Goal: Communication & Community: Ask a question

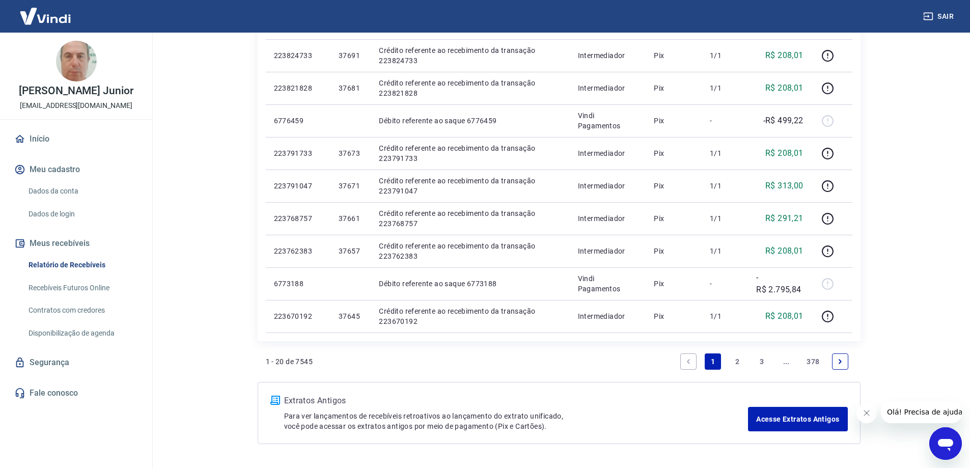
scroll to position [611, 0]
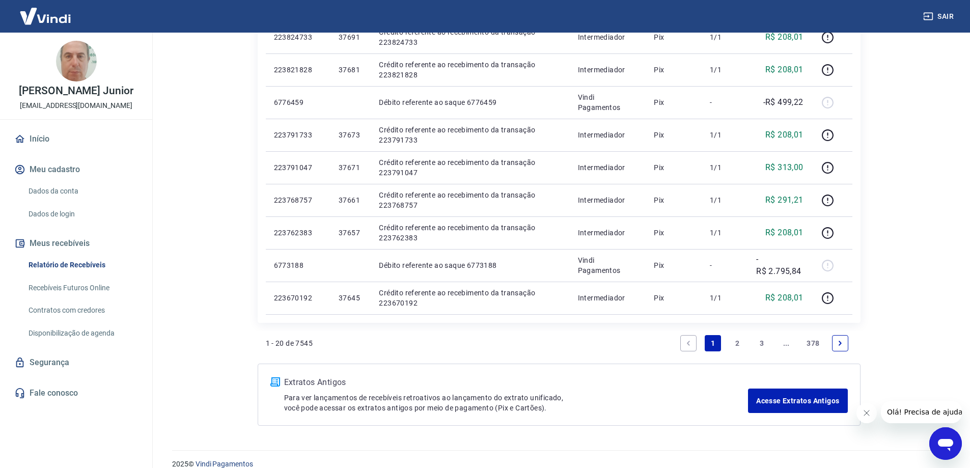
click at [846, 347] on link "Next page" at bounding box center [840, 343] width 16 height 16
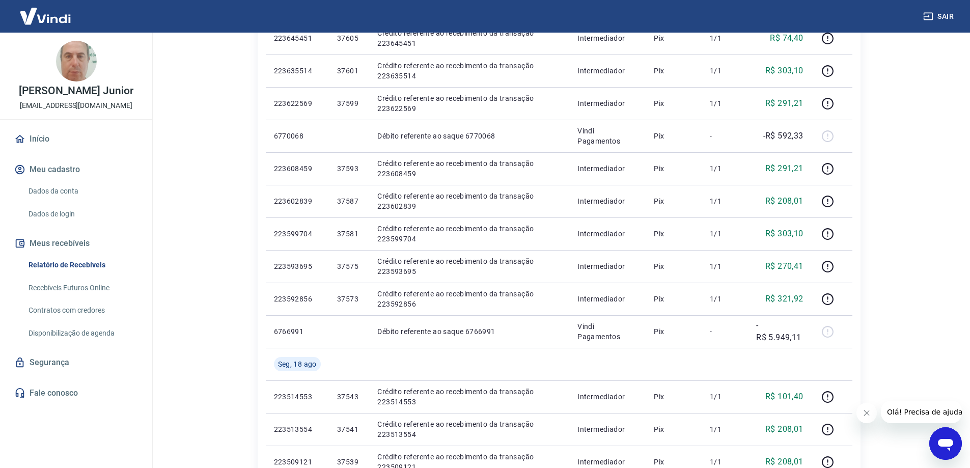
scroll to position [560, 0]
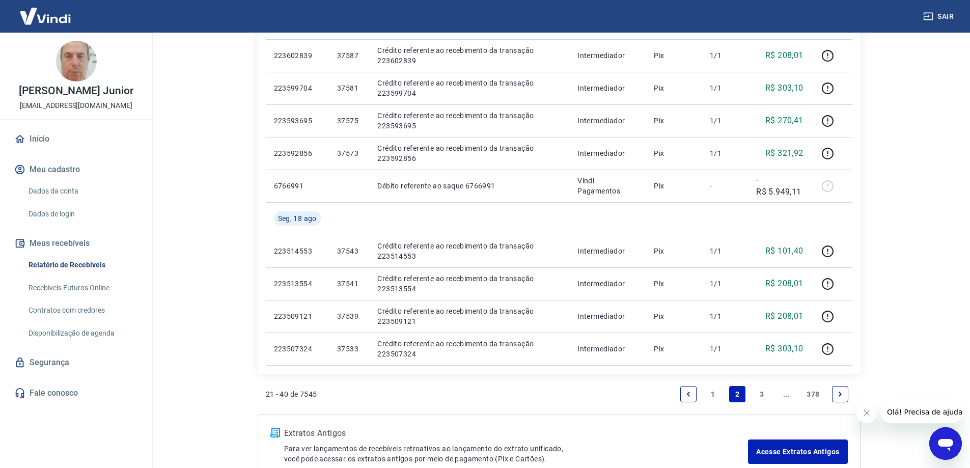
click at [688, 396] on icon "Previous page" at bounding box center [688, 394] width 7 height 7
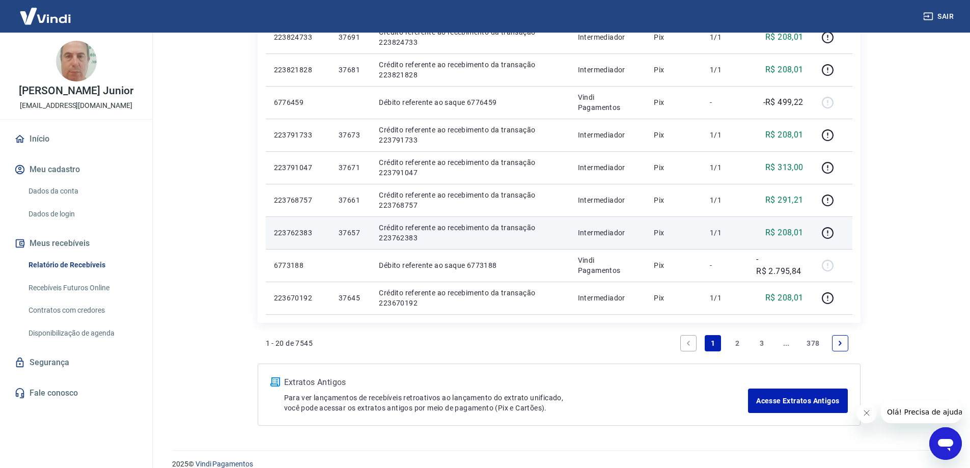
scroll to position [625, 0]
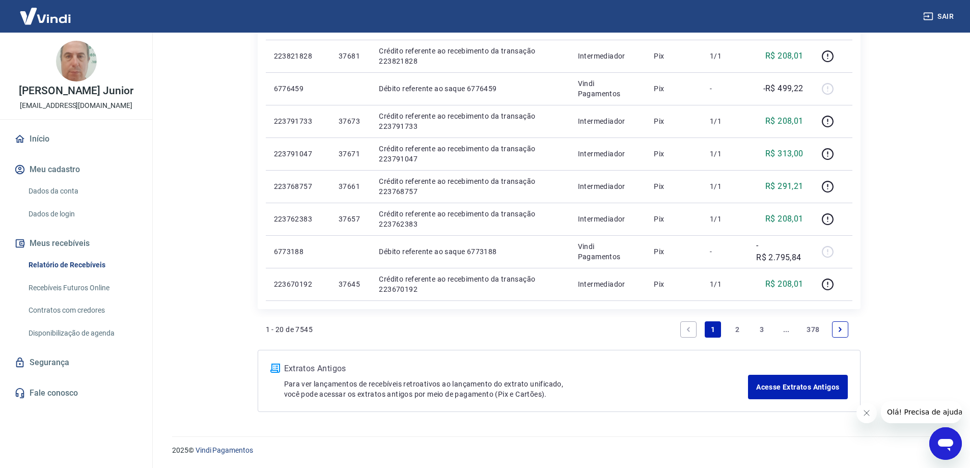
click at [736, 326] on link "2" at bounding box center [737, 329] width 16 height 16
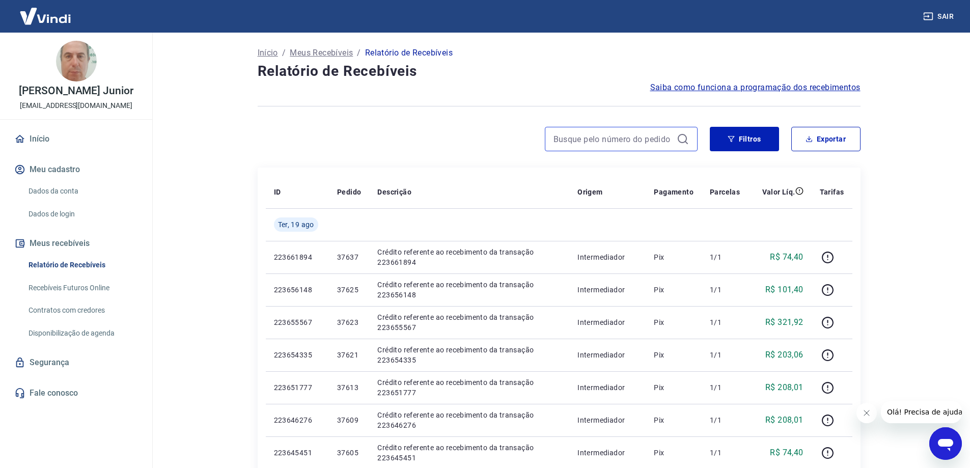
click at [598, 141] on input at bounding box center [613, 138] width 119 height 15
click at [630, 138] on input at bounding box center [613, 138] width 119 height 15
paste input "37677"
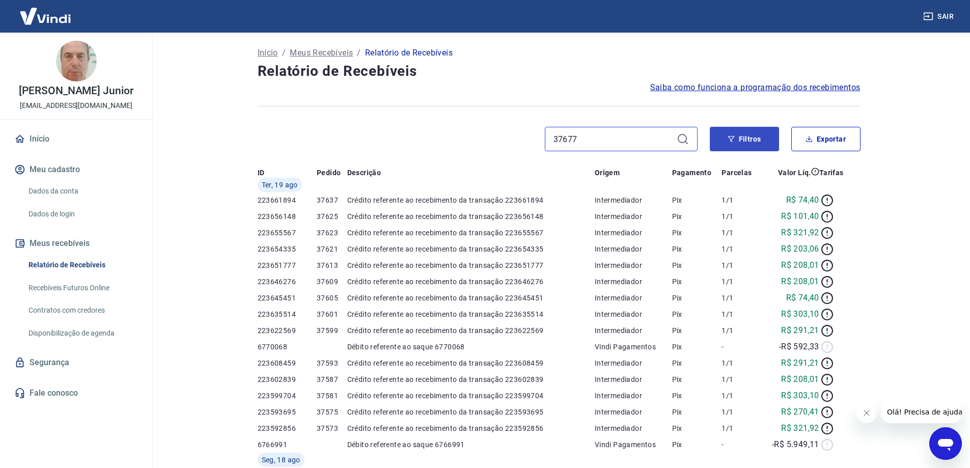
type input "37677"
click at [739, 142] on button "Filtros" at bounding box center [744, 139] width 69 height 24
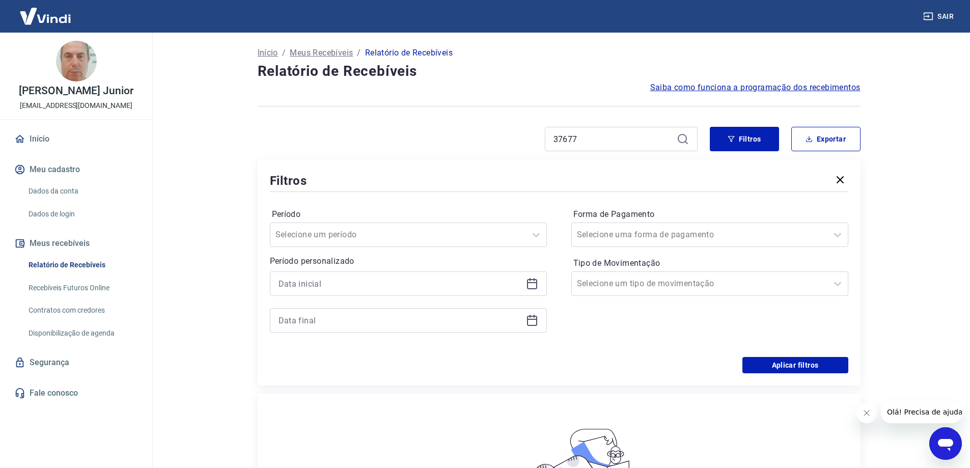
drag, startPoint x: 84, startPoint y: 262, endPoint x: 103, endPoint y: 263, distance: 18.9
click at [84, 262] on link "Relatório de Recebíveis" at bounding box center [82, 265] width 116 height 21
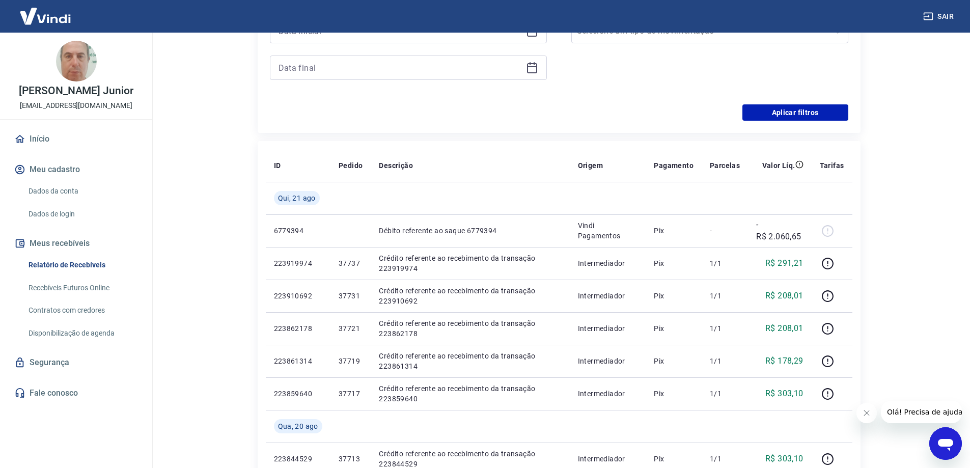
scroll to position [102, 0]
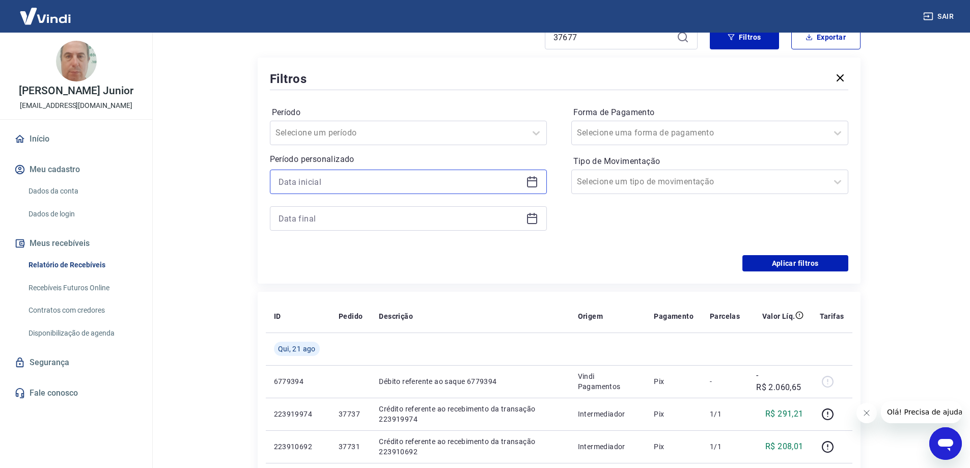
click at [374, 181] on input at bounding box center [400, 181] width 243 height 15
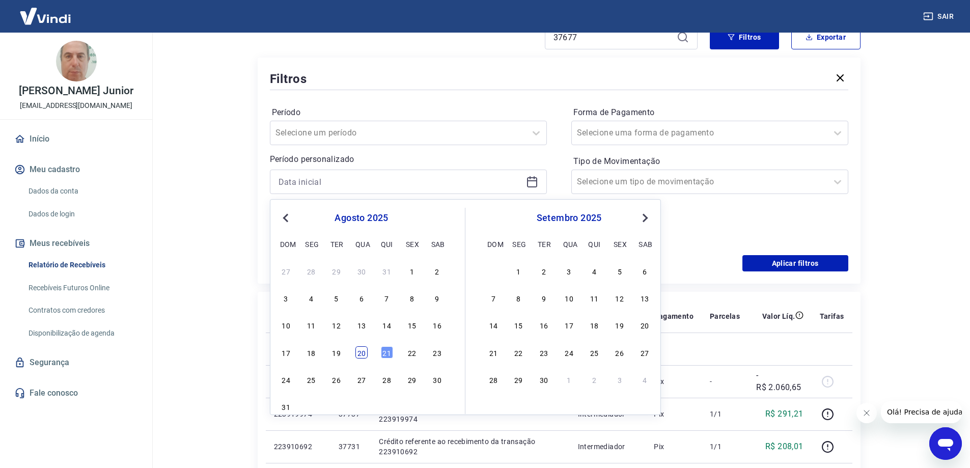
click at [360, 350] on div "20" at bounding box center [361, 352] width 12 height 12
click at [361, 350] on td at bounding box center [350, 349] width 40 height 33
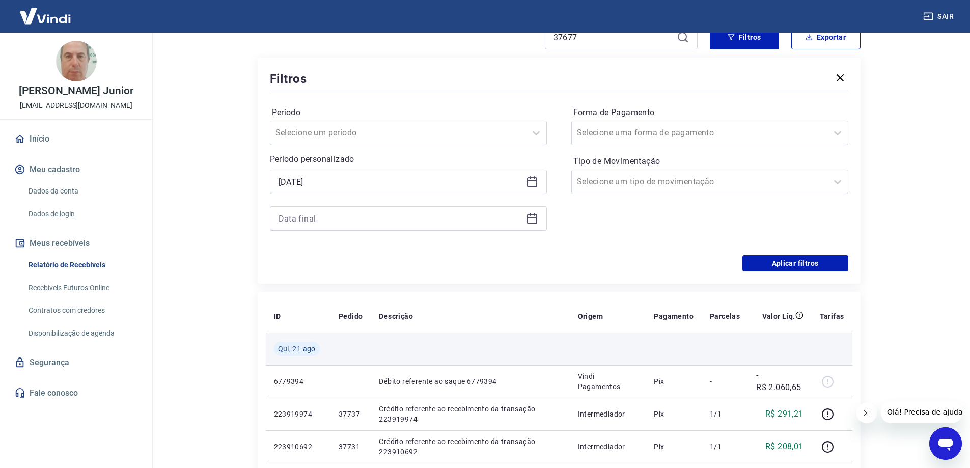
type input "[DATE]"
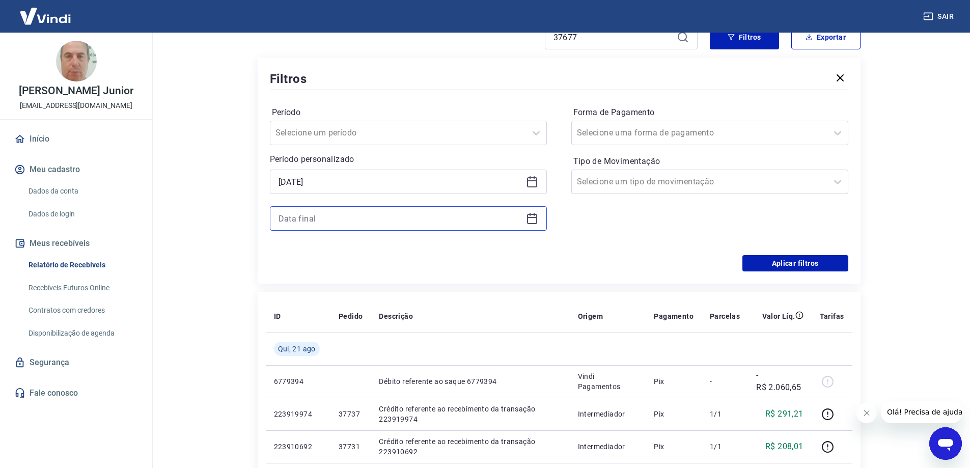
click at [400, 220] on input at bounding box center [400, 218] width 243 height 15
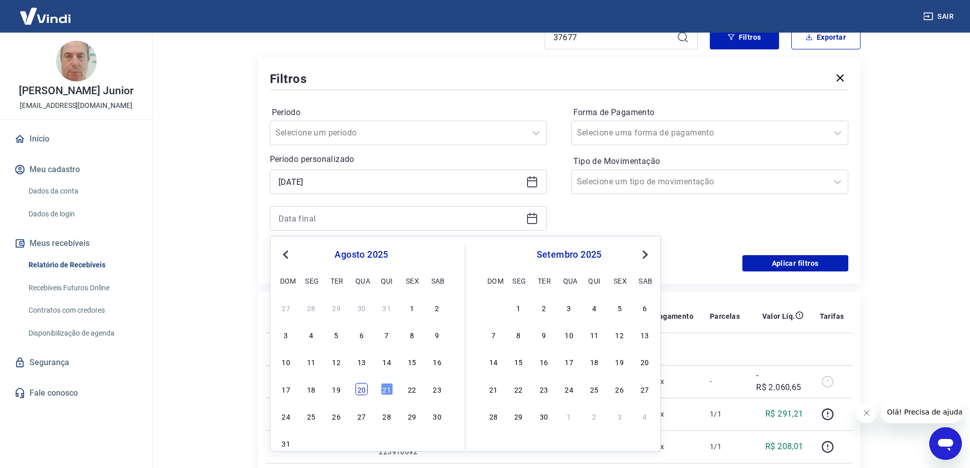
click at [363, 391] on div "20" at bounding box center [361, 389] width 12 height 12
click at [363, 391] on td at bounding box center [350, 381] width 40 height 33
type input "[DATE]"
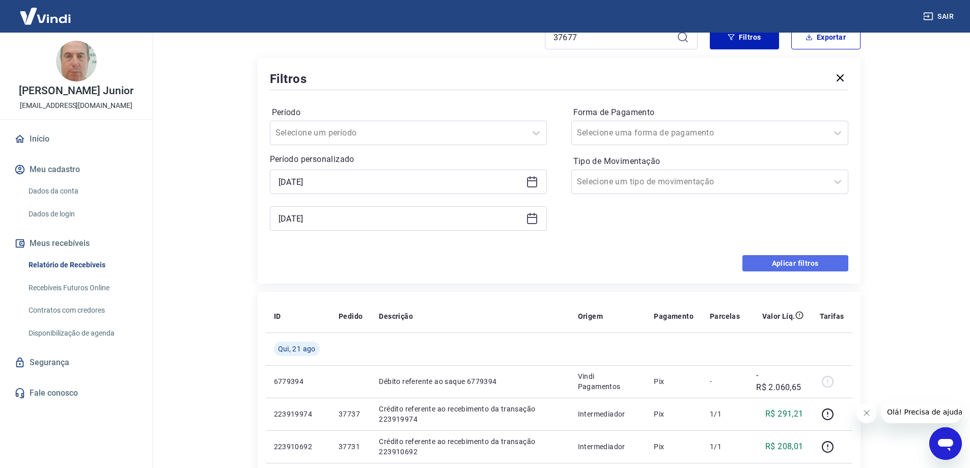
click at [807, 266] on button "Aplicar filtros" at bounding box center [795, 263] width 106 height 16
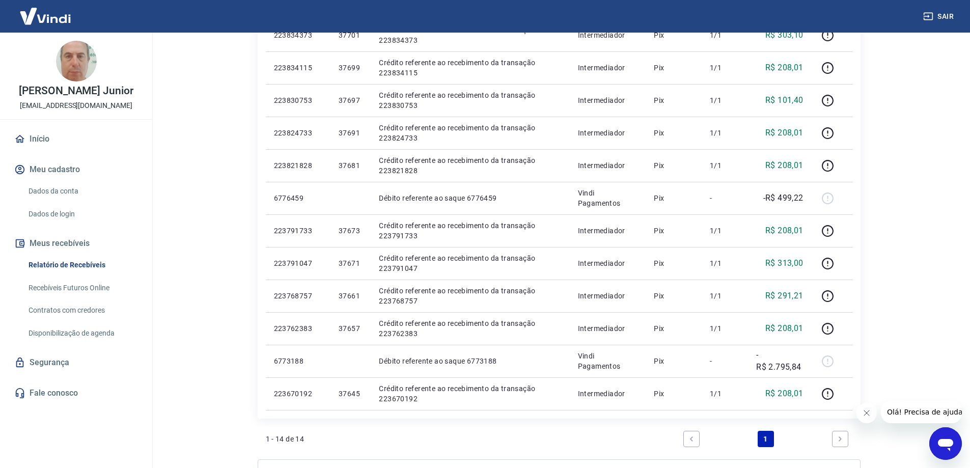
scroll to position [306, 0]
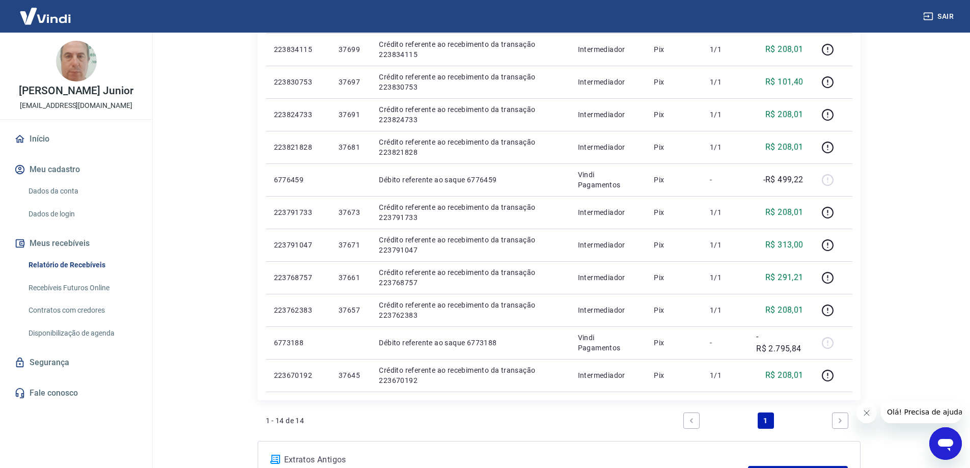
click at [837, 419] on icon "Next page" at bounding box center [840, 420] width 7 height 7
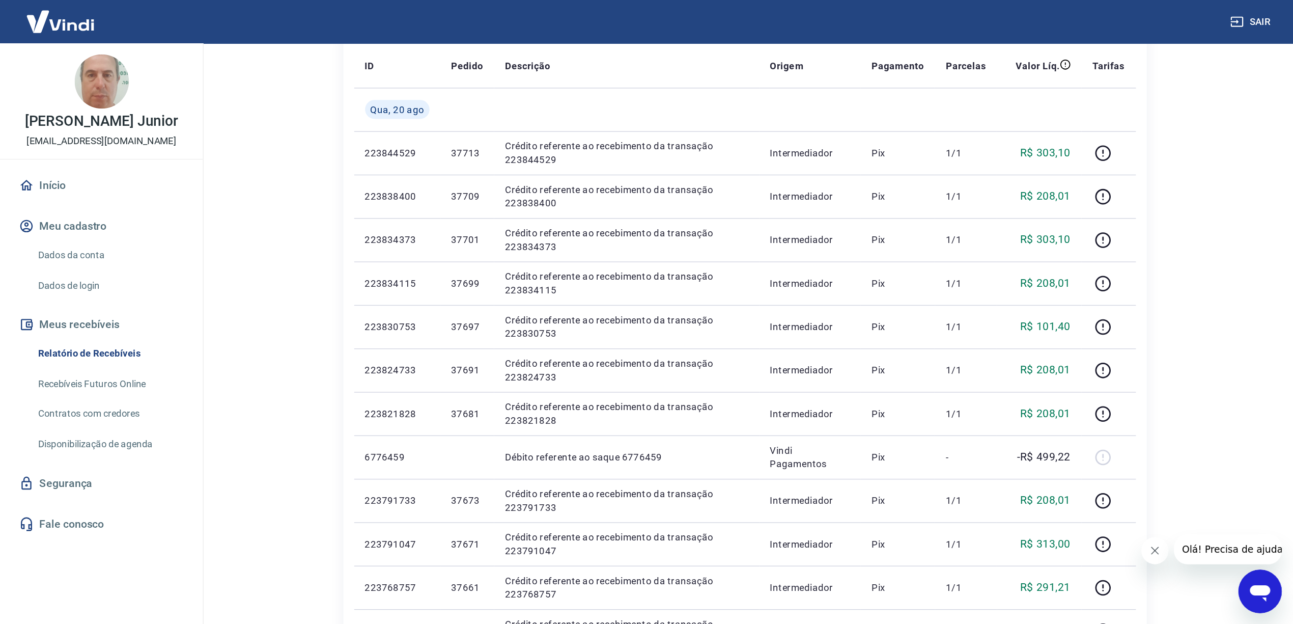
scroll to position [153, 0]
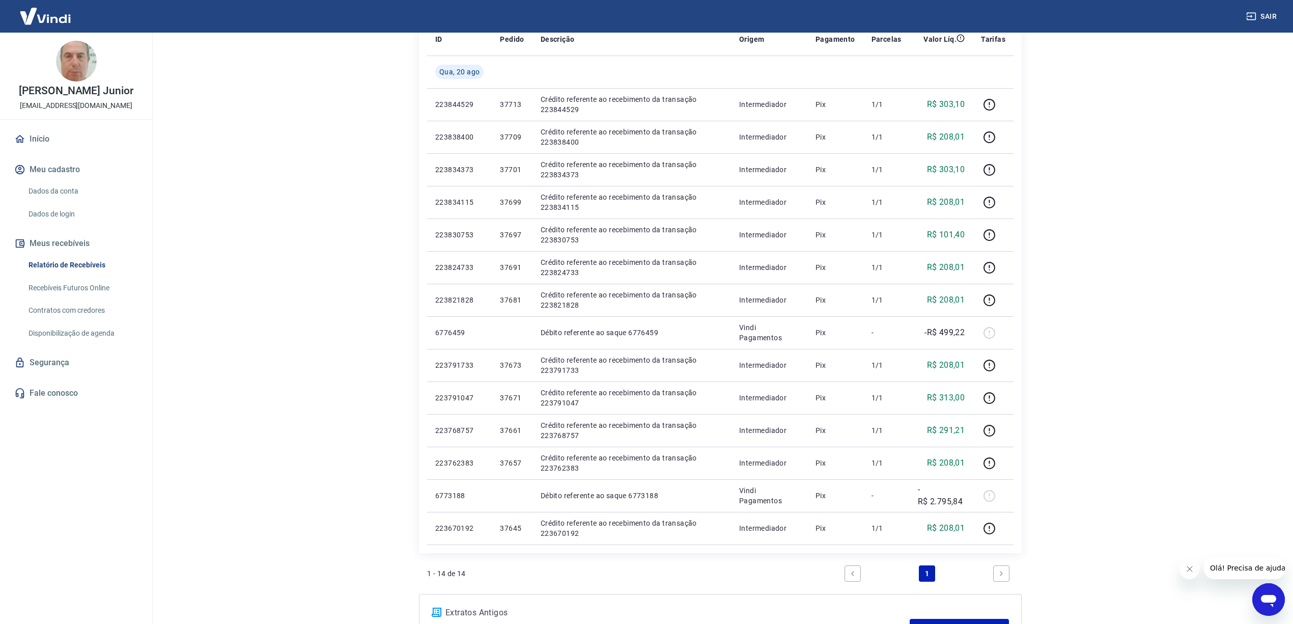
drag, startPoint x: 955, startPoint y: 0, endPoint x: 271, endPoint y: 257, distance: 730.0
click at [271, 257] on main "Início / Meus Recebíveis / Relatório de Recebíveis Relatório de Recebíveis Saib…" at bounding box center [721, 175] width 1146 height 591
click at [977, 233] on main "Início / Meus Recebíveis / Relatório de Recebíveis Relatório de Recebíveis Saib…" at bounding box center [721, 175] width 1146 height 591
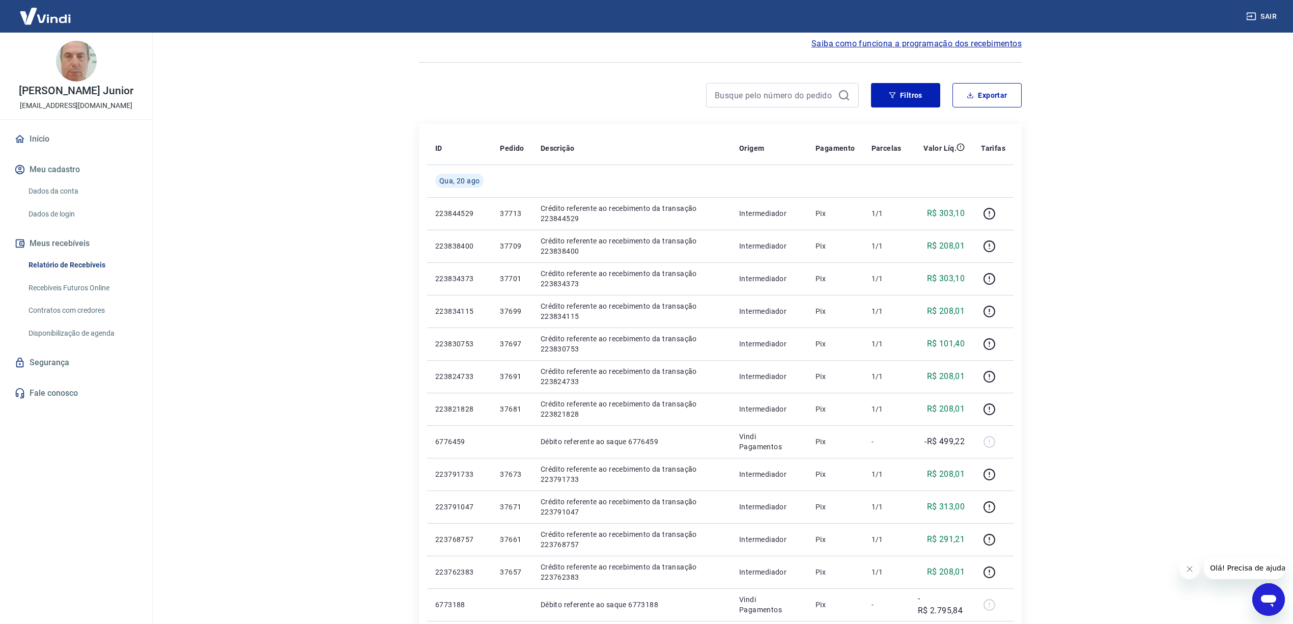
scroll to position [135, 0]
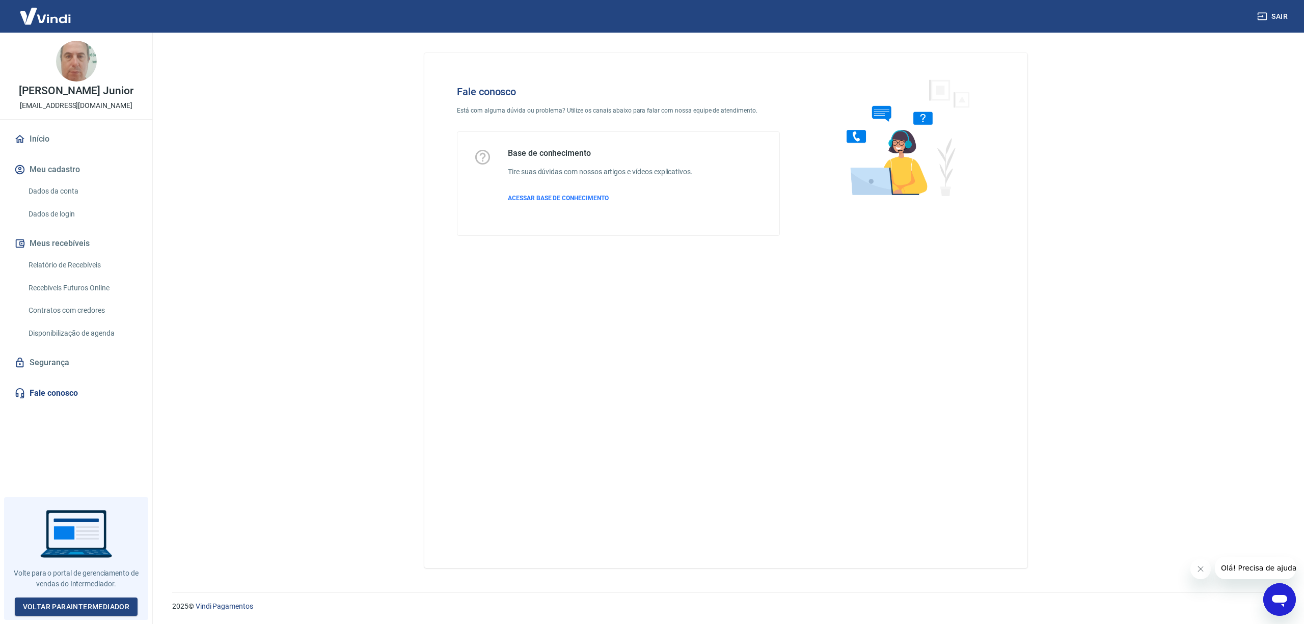
click at [517, 108] on p "Está com alguma dúvida ou problema? Utilize os canais abaixo para falar com nos…" at bounding box center [618, 110] width 323 height 9
click at [853, 122] on img at bounding box center [903, 137] width 155 height 136
click at [1284, 594] on icon "Open messaging window" at bounding box center [1279, 599] width 18 height 18
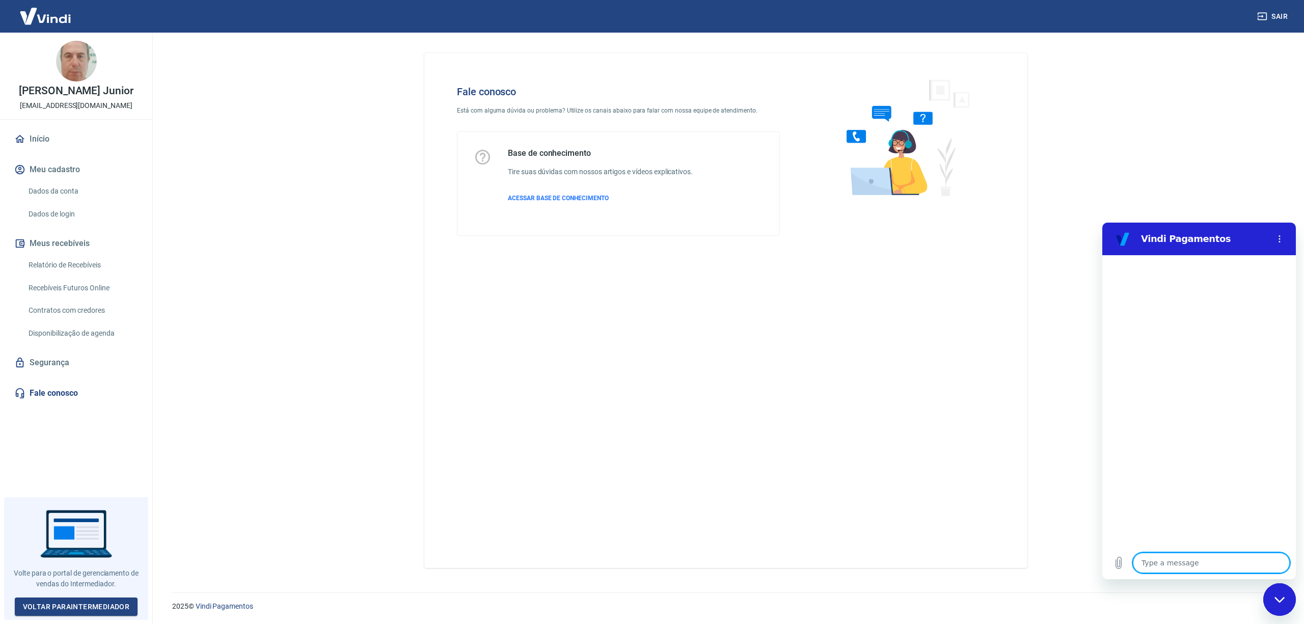
click at [1182, 562] on textarea at bounding box center [1210, 562] width 157 height 20
type textarea "B"
type textarea "x"
type textarea "Bo"
type textarea "x"
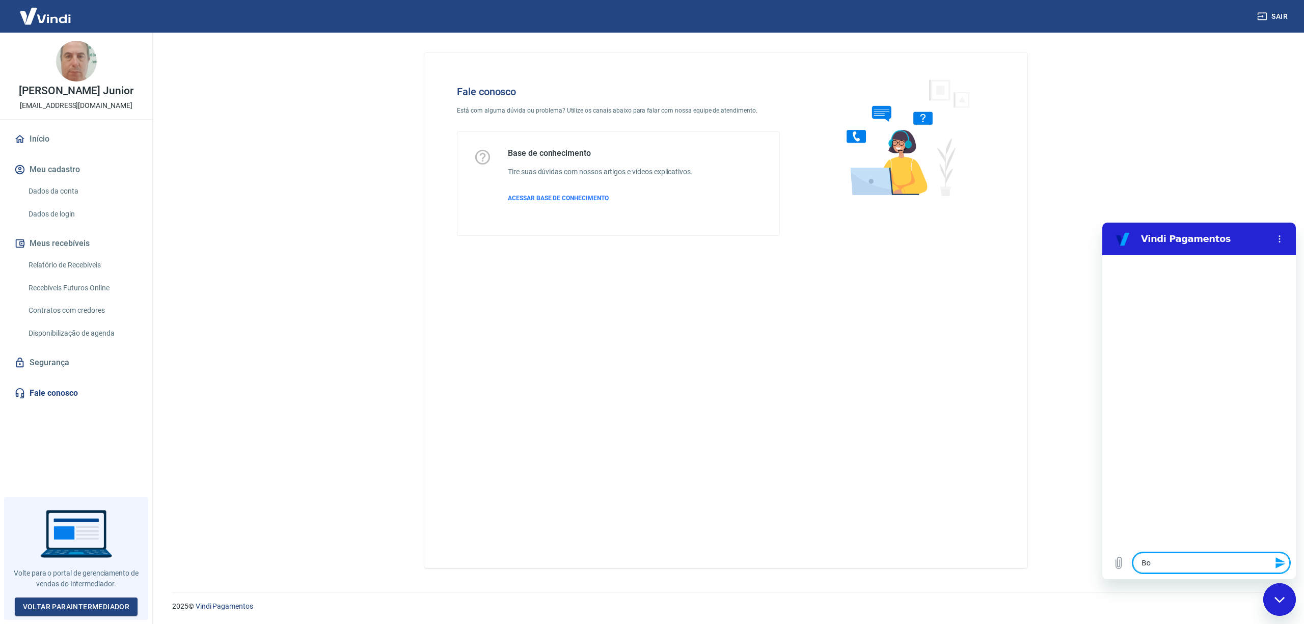
type textarea "Bom"
type textarea "x"
type textarea "Bom"
type textarea "x"
type textarea "Bom d"
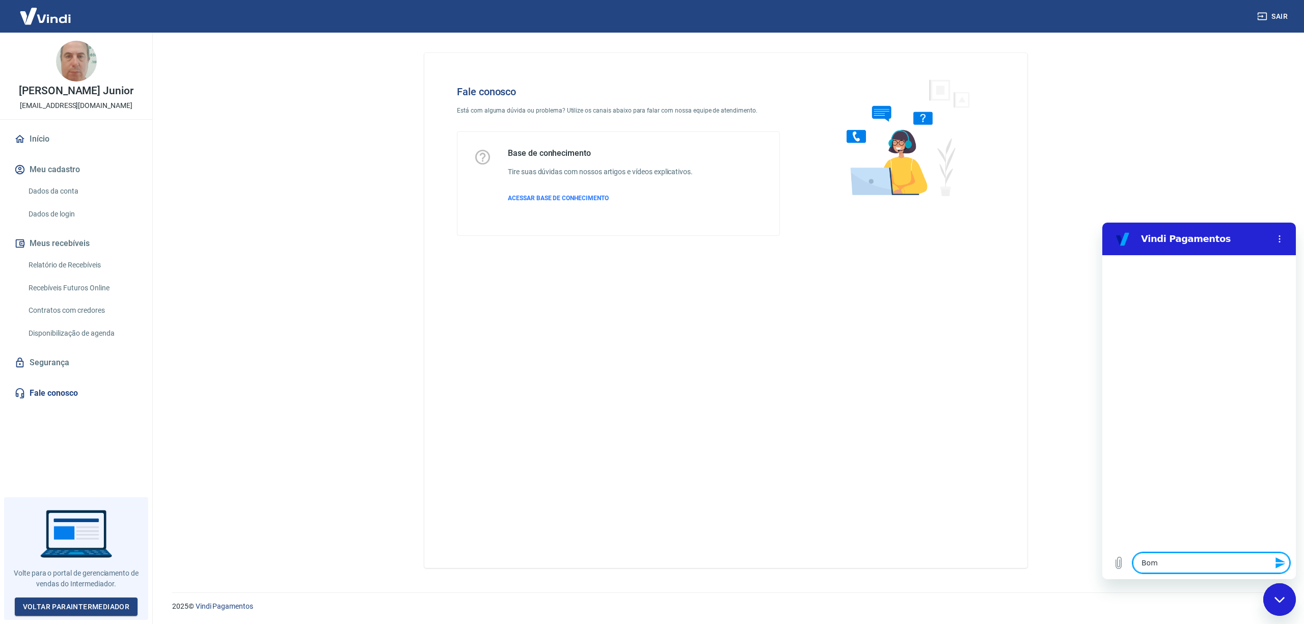
type textarea "x"
type textarea "Bom di"
type textarea "x"
type textarea "Bom dia"
type textarea "x"
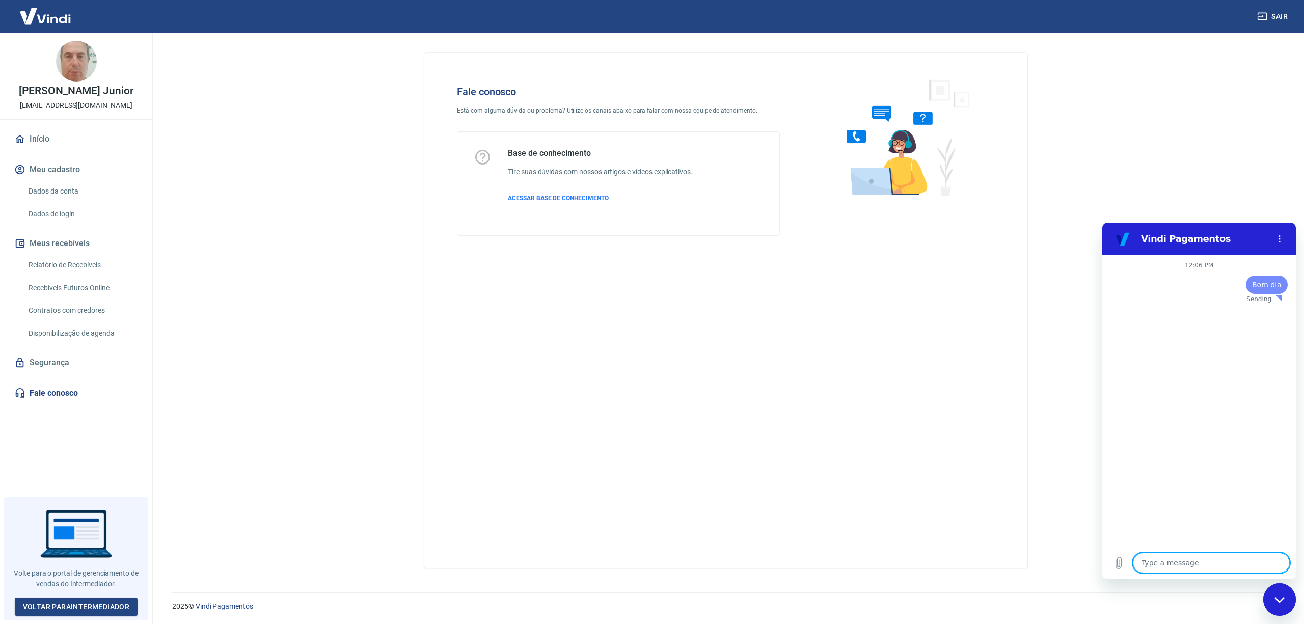
type textarea "x"
type textarea "t"
type textarea "x"
type textarea "ti"
type textarea "x"
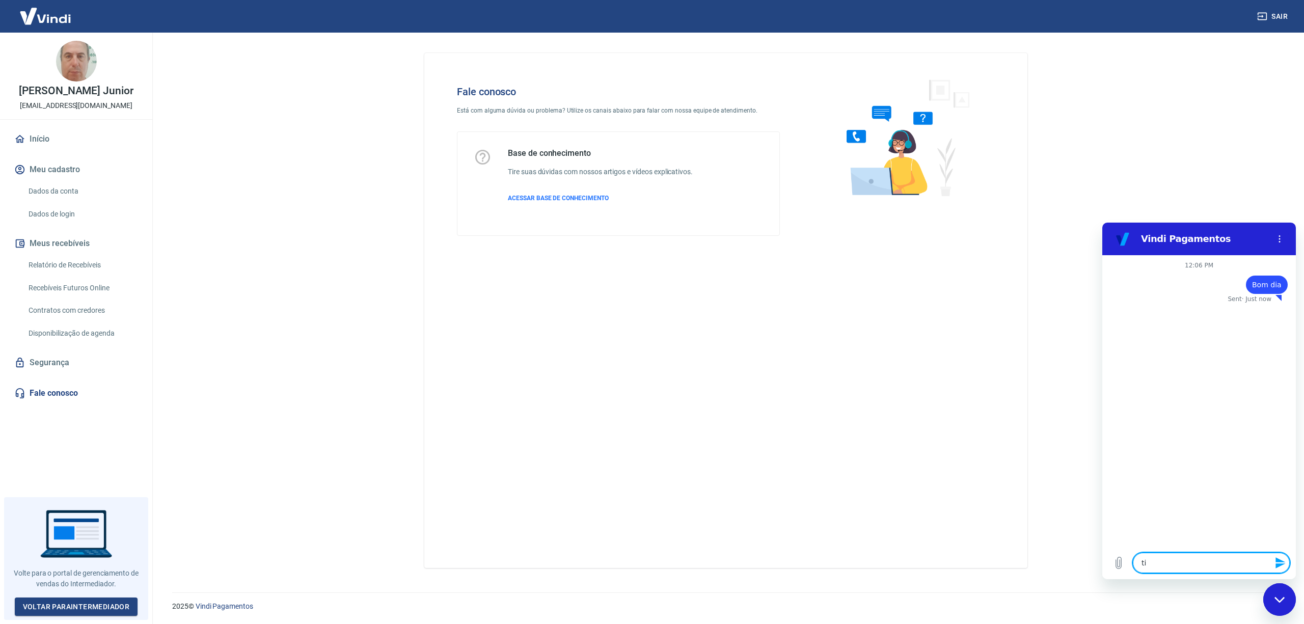
type textarea "tiv"
type textarea "x"
type textarea "tive"
type textarea "x"
type textarea "tive"
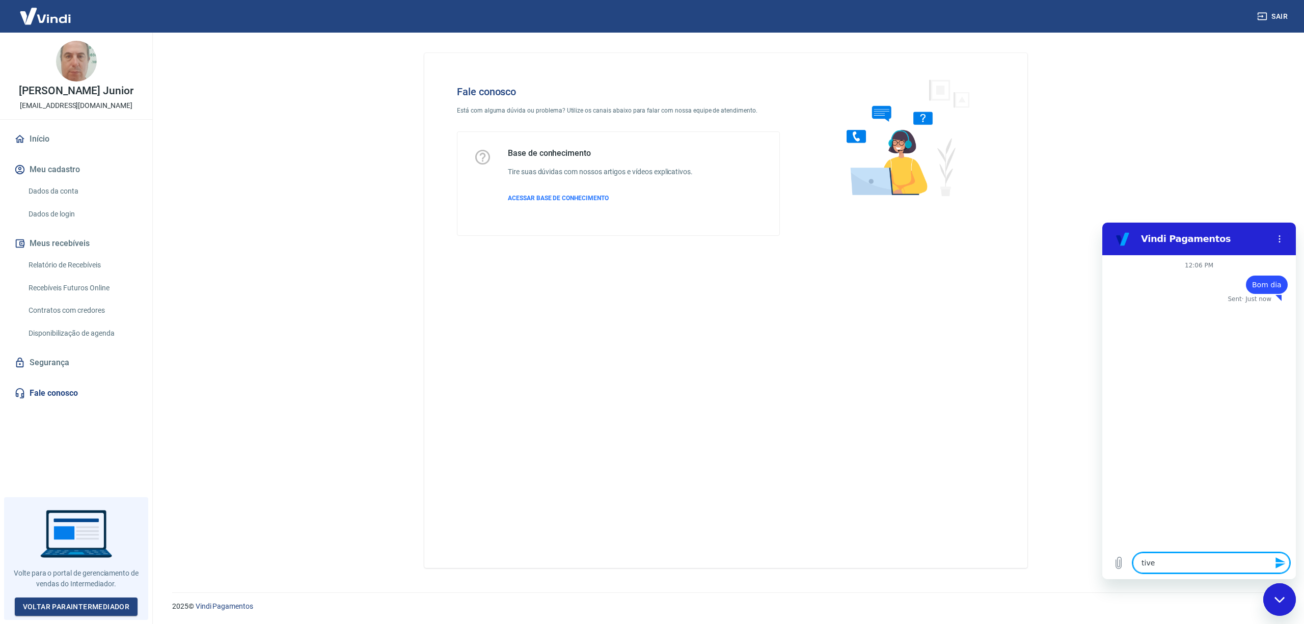
type textarea "x"
type textarea "tive u"
type textarea "x"
type textarea "tive um"
type textarea "x"
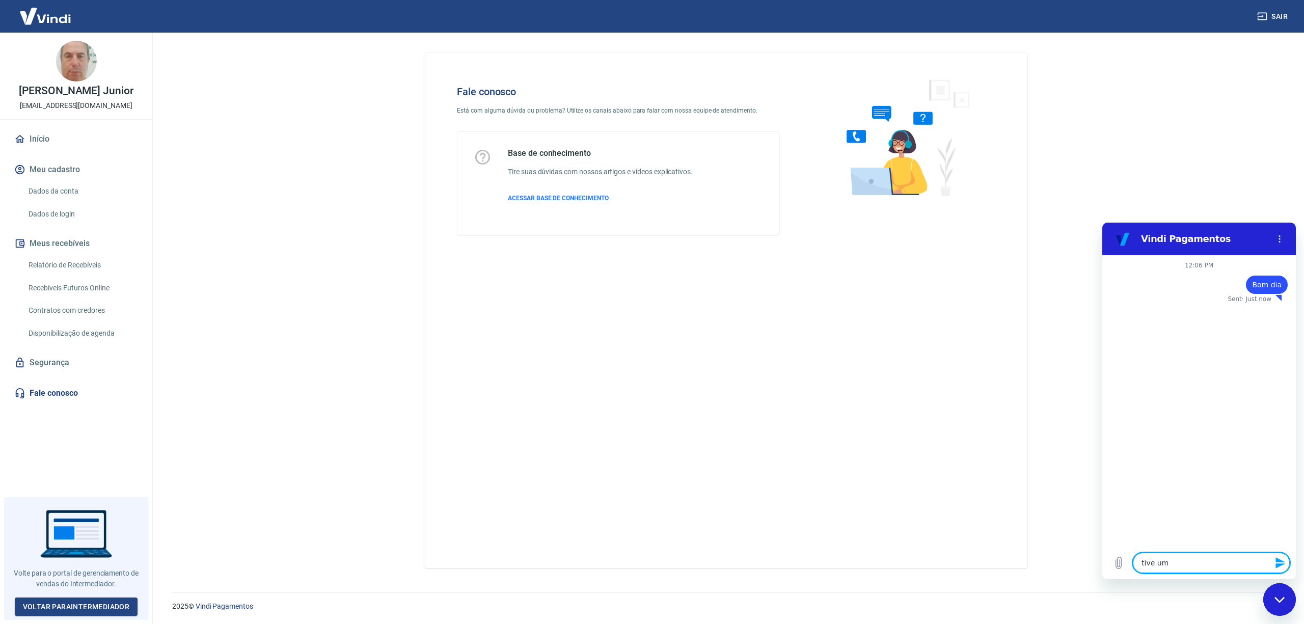
type textarea "tive um"
type textarea "x"
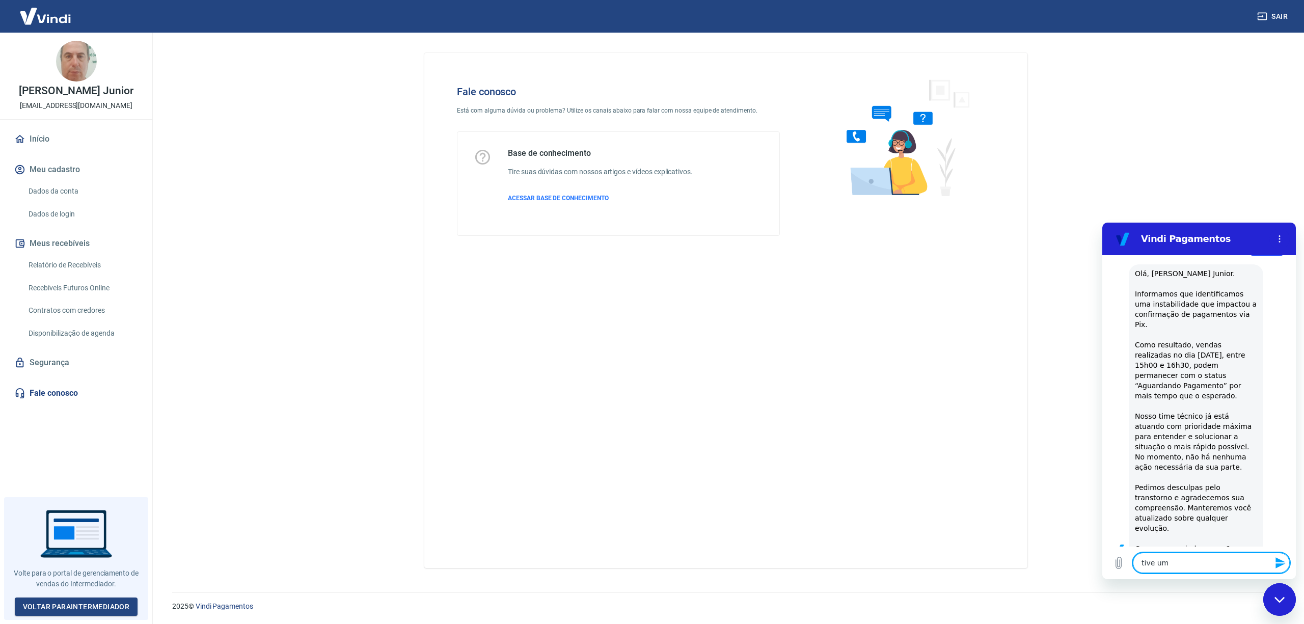
type textarea "tive um p"
type textarea "x"
type textarea "tive um pe"
type textarea "x"
type textarea "tive um ped"
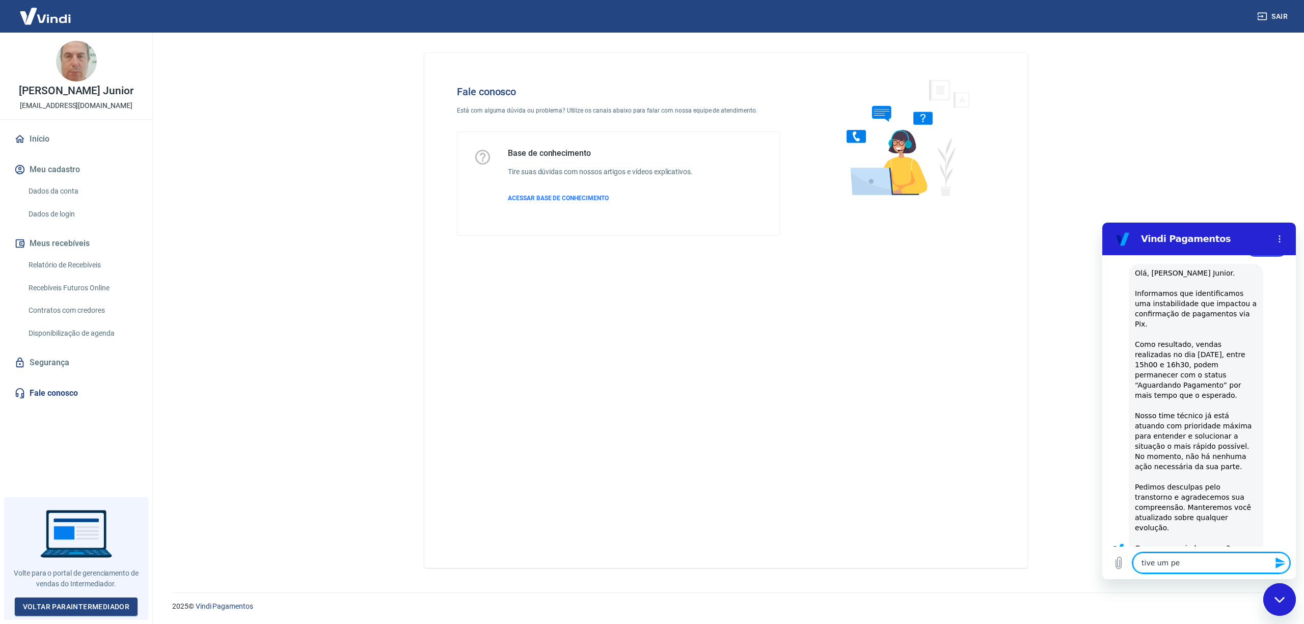
type textarea "x"
type textarea "tive um pedi"
type textarea "x"
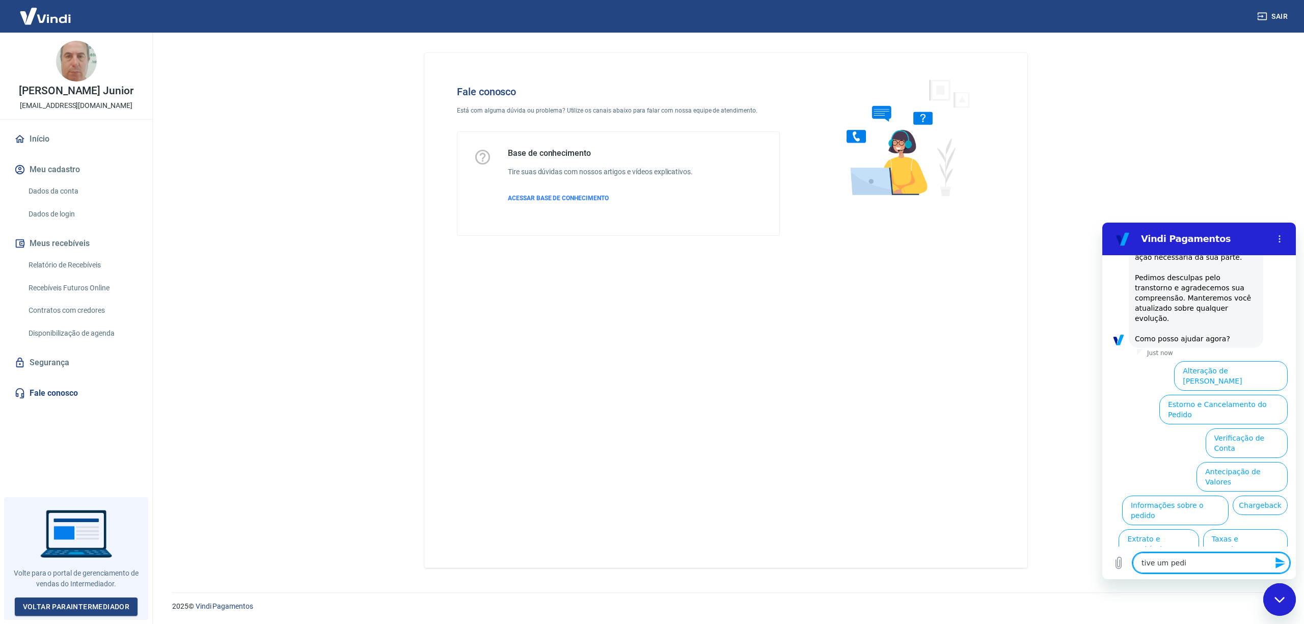
type textarea "tive um pedid"
type textarea "x"
type textarea "tive um pedido"
type textarea "x"
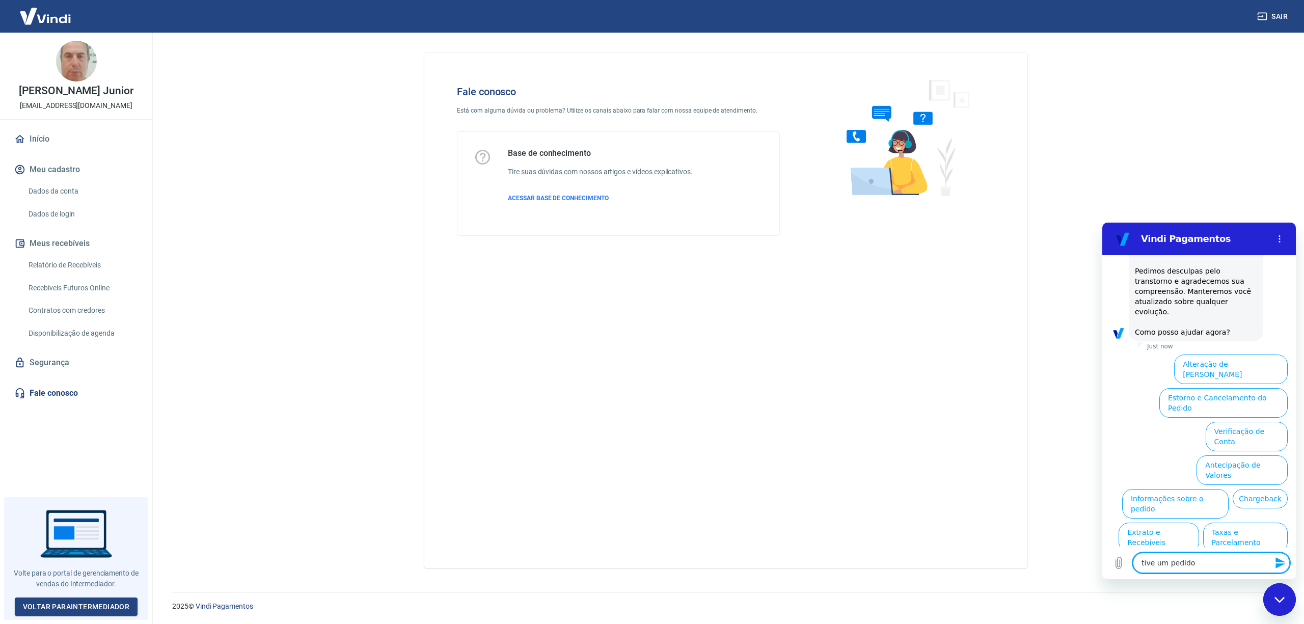
type textarea "tive um pedido"
type textarea "x"
type textarea "tive um pedido"
click at [1193, 388] on button "Estorno e Cancelamento do Pedido" at bounding box center [1223, 403] width 128 height 30
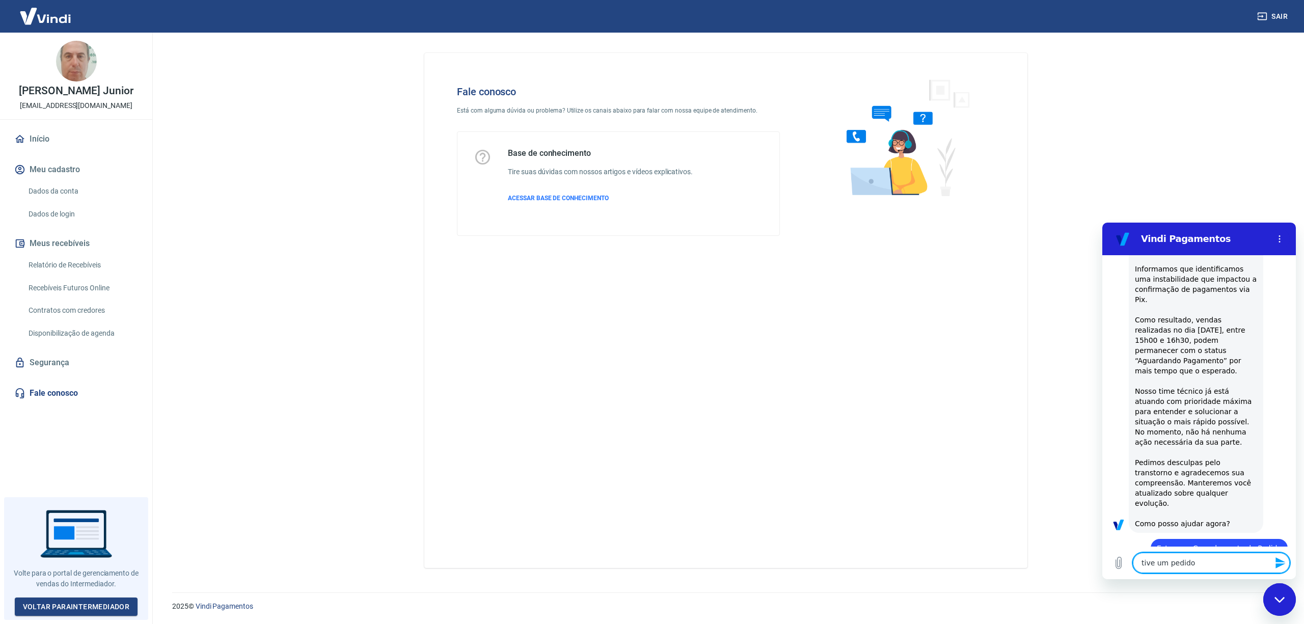
scroll to position [64, 0]
type textarea "x"
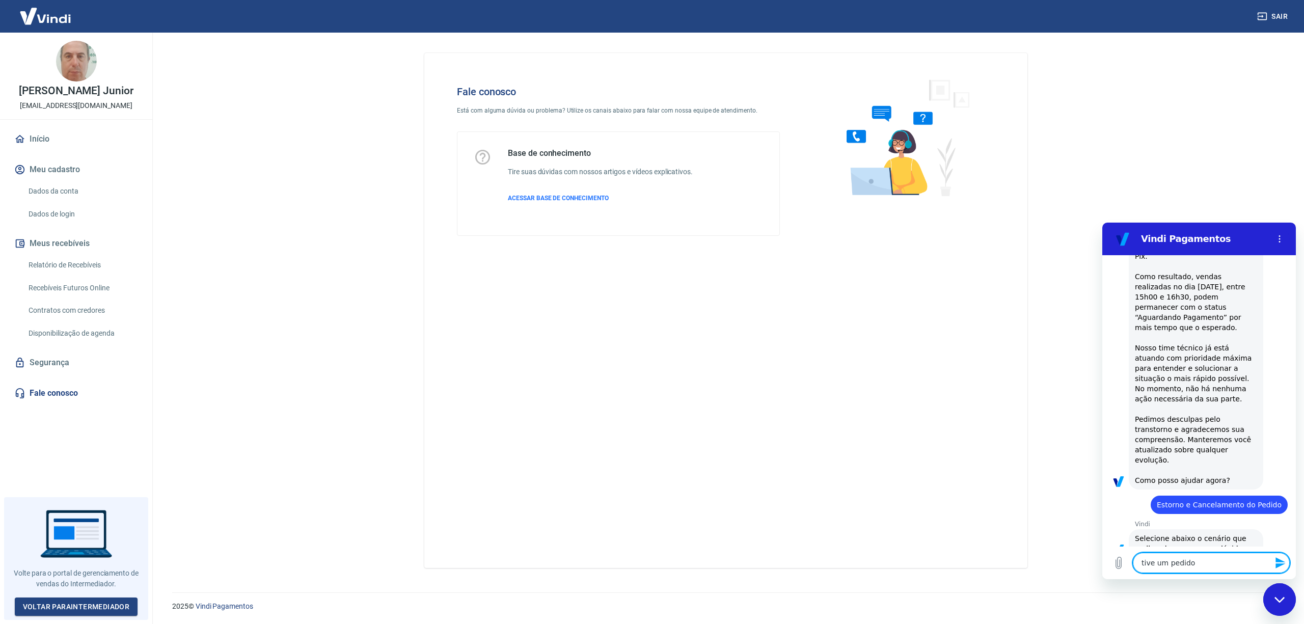
scroll to position [290, 0]
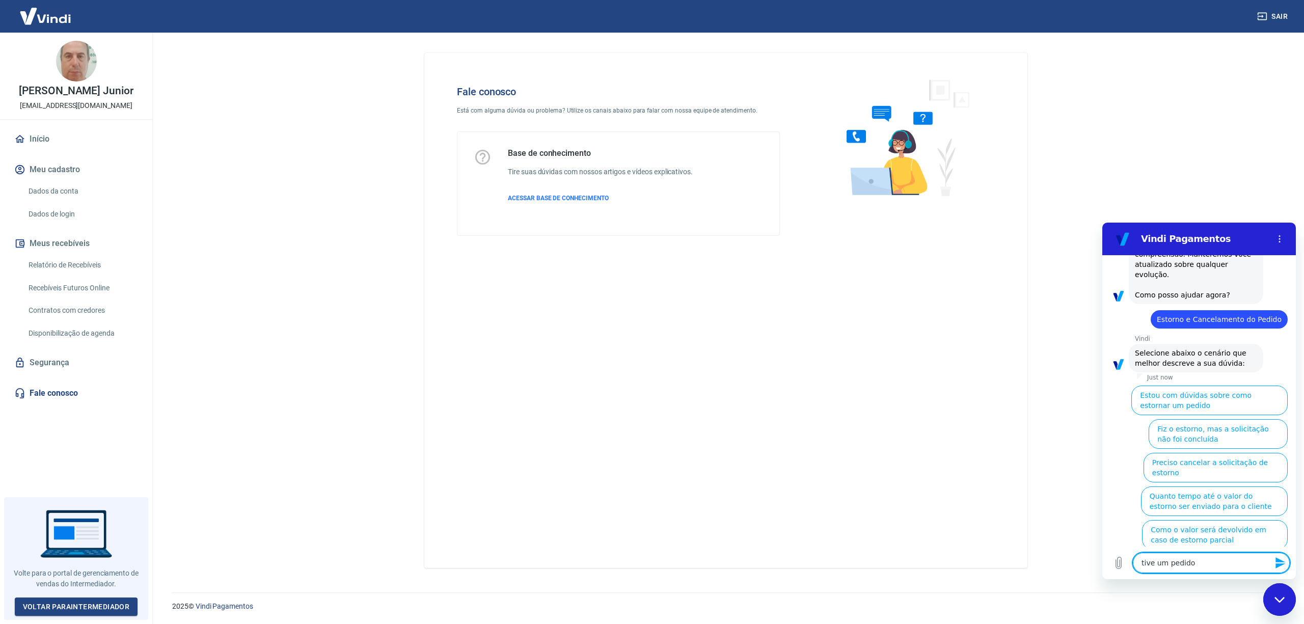
drag, startPoint x: 1149, startPoint y: 565, endPoint x: 1105, endPoint y: 565, distance: 44.3
click at [1105, 565] on div "Type a message tive um pedido x" at bounding box center [1198, 562] width 193 height 33
type textarea "n"
type textarea "x"
type textarea "nu"
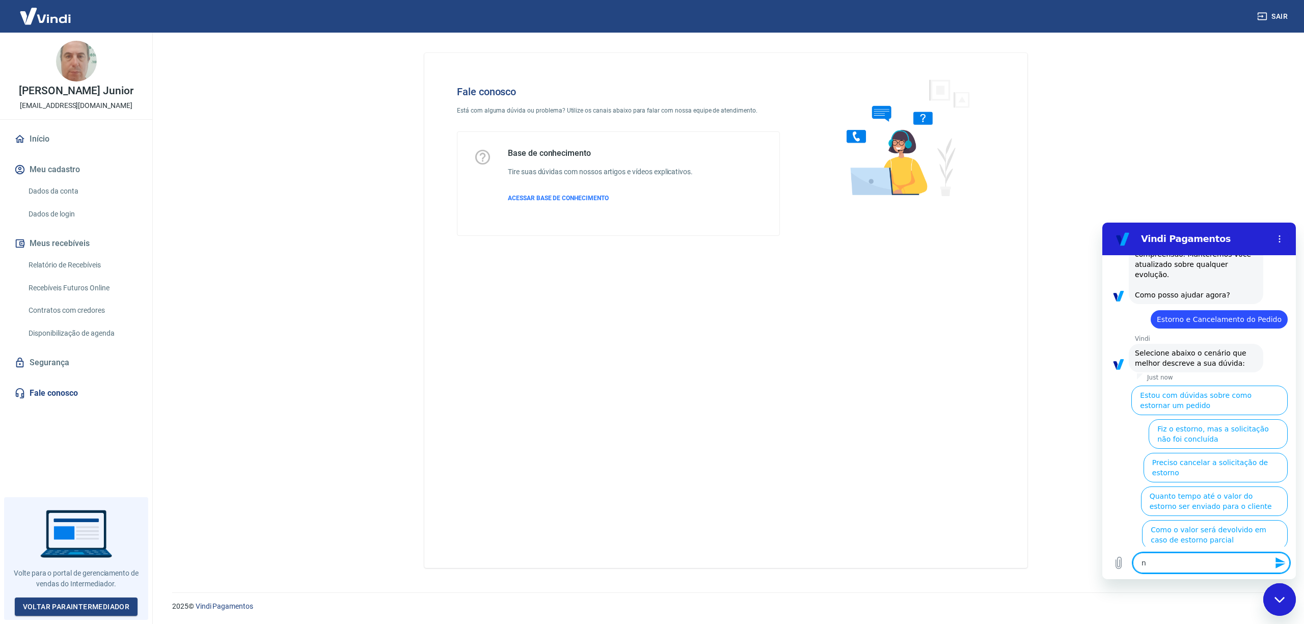
type textarea "x"
type textarea "nun"
type textarea "x"
type textarea "nunh"
type textarea "x"
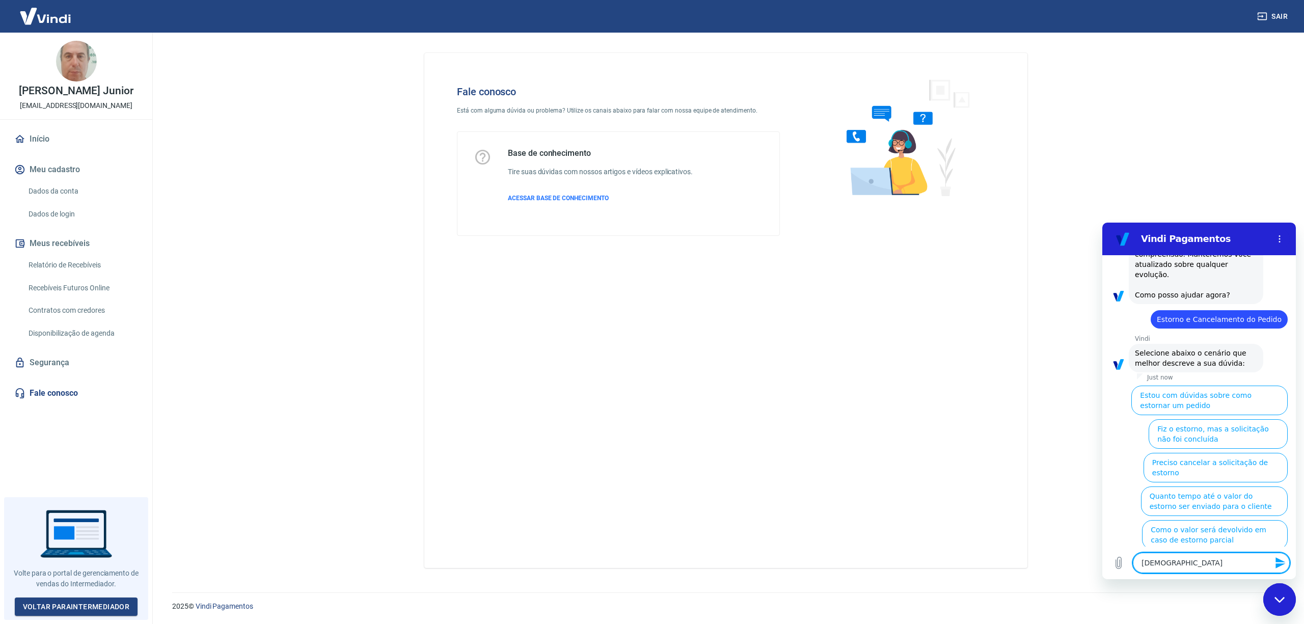
type textarea "nunhu"
type textarea "x"
type textarea "nunhum"
type textarea "x"
type textarea "nunhuma"
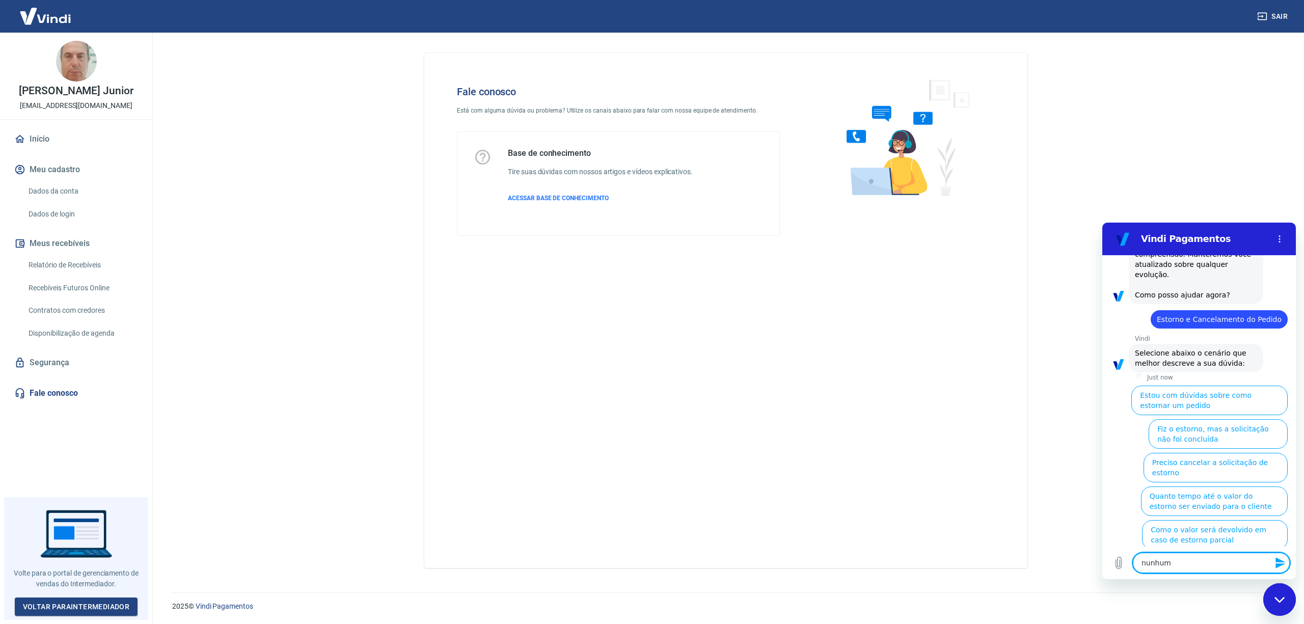
type textarea "x"
type textarea "nunhuma"
type textarea "x"
type textarea "nunhuma d"
type textarea "x"
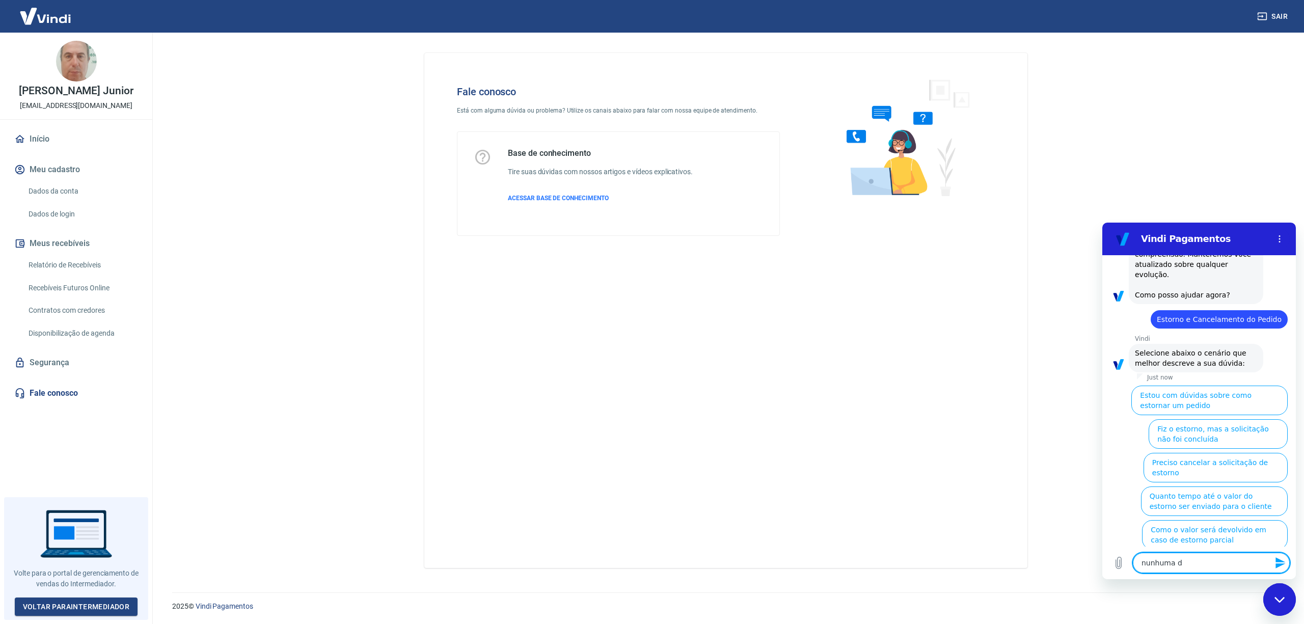
type textarea "nunhuma de"
type textarea "x"
type textarea "nunhuma des"
type textarea "x"
type textarea "nunhuma dest"
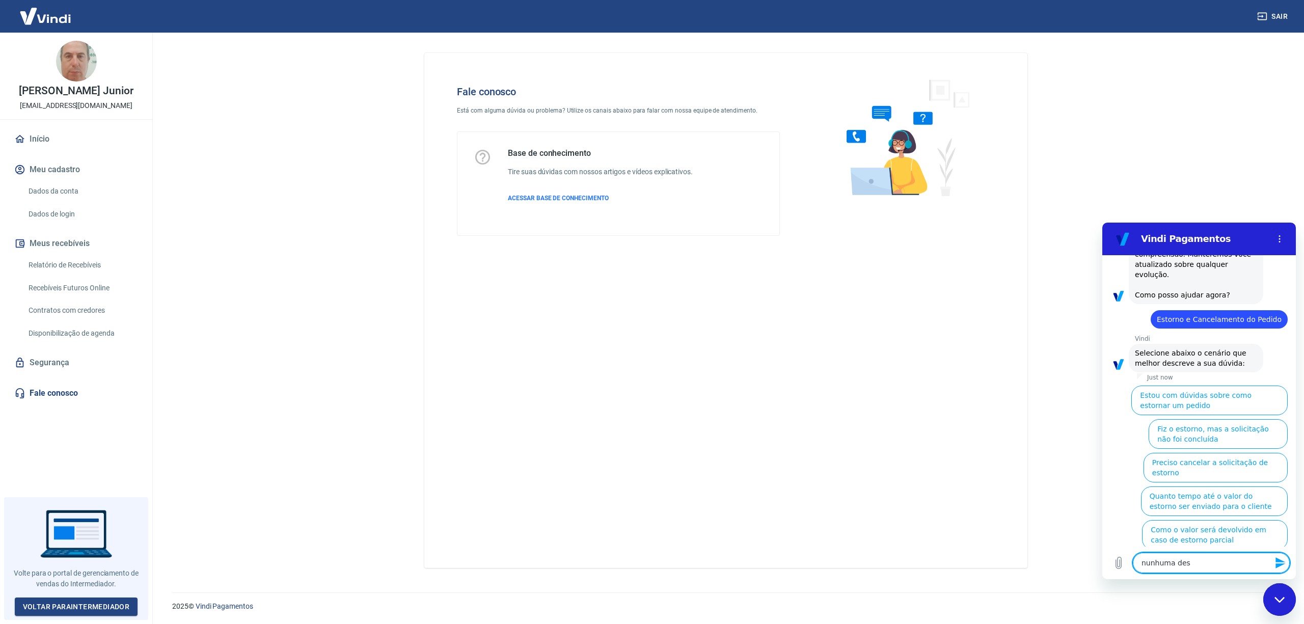
type textarea "x"
type textarea "nunhuma desta"
type textarea "x"
type textarea "nunhuma destas"
type textarea "x"
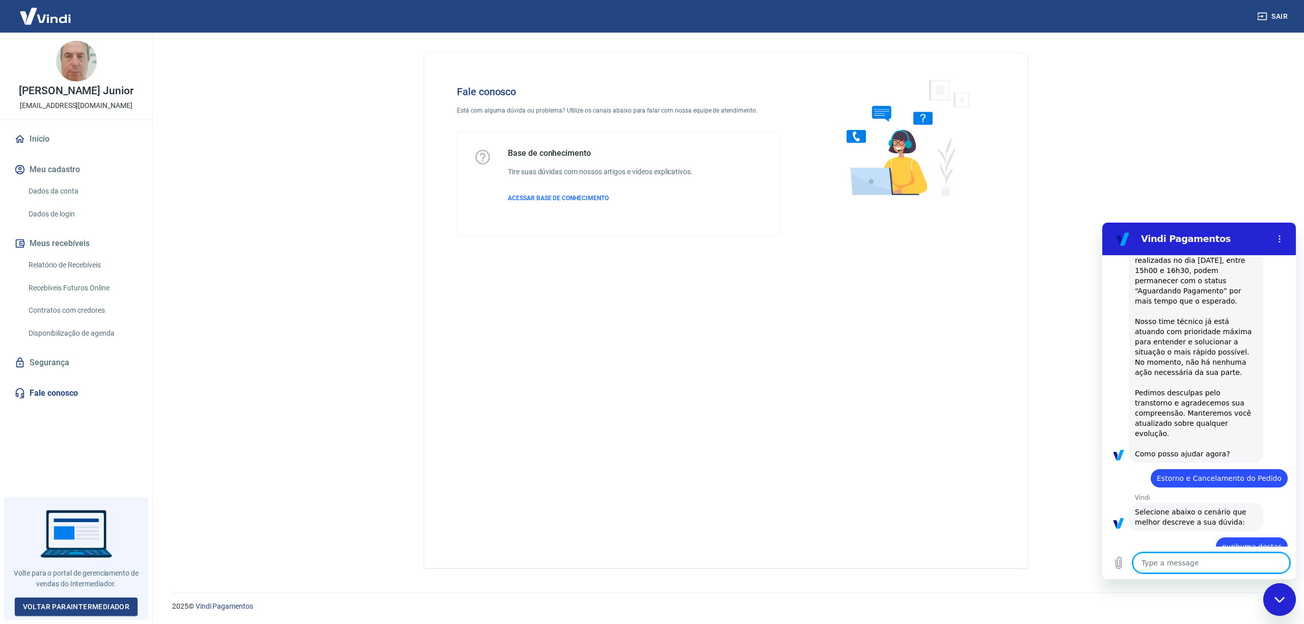
type textarea "x"
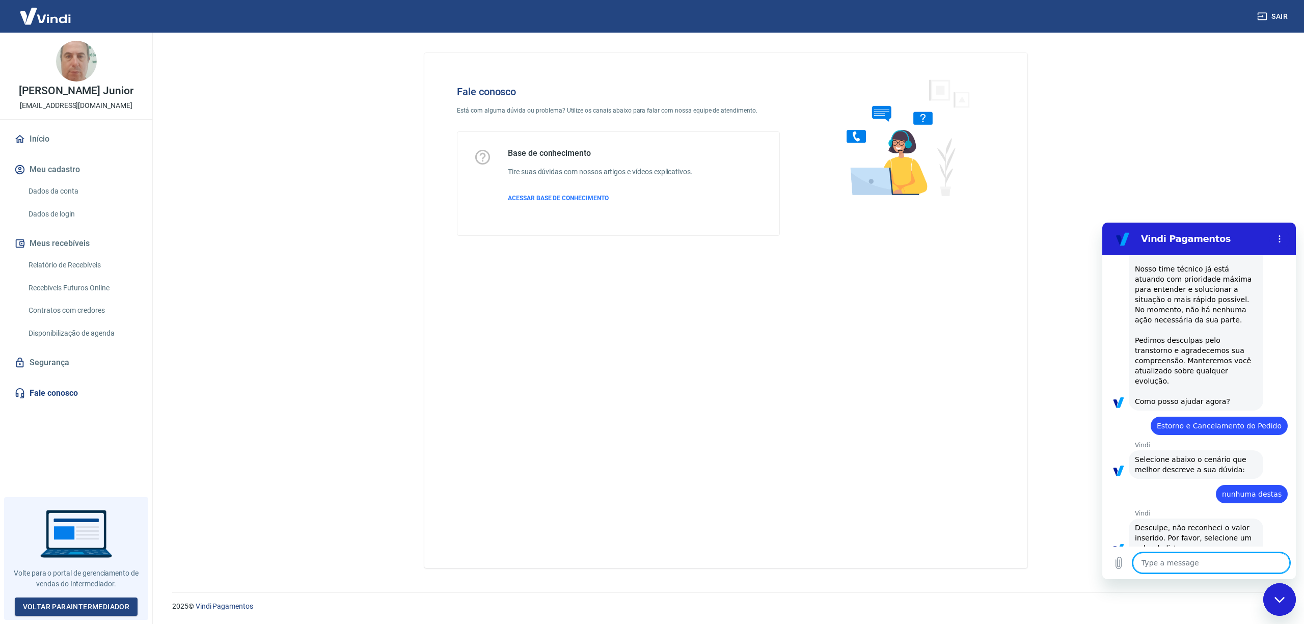
scroll to position [186, 0]
click at [68, 395] on link "Fale conosco" at bounding box center [76, 393] width 128 height 22
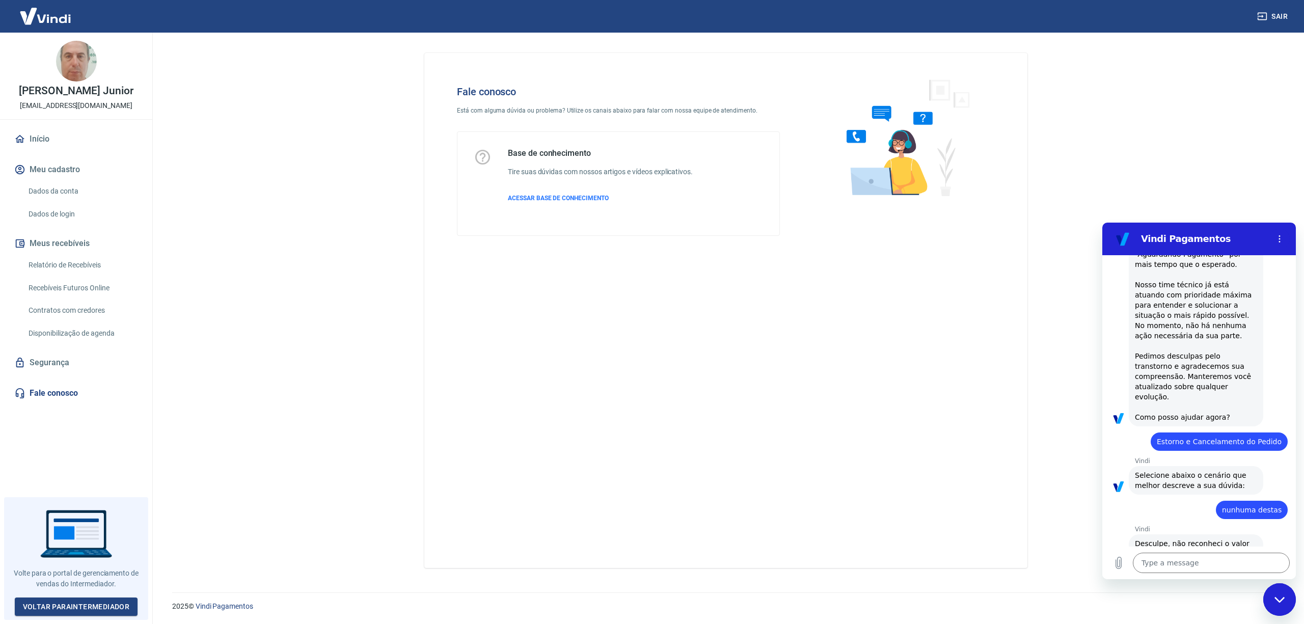
scroll to position [186, 0]
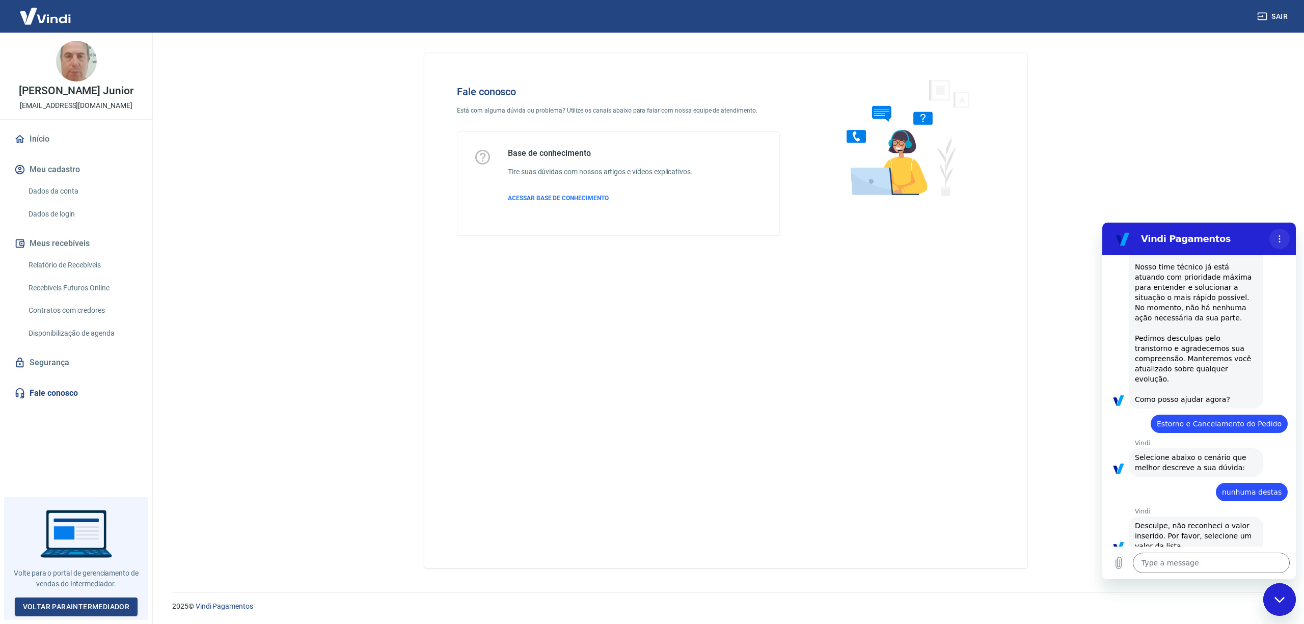
click at [1278, 232] on button "Options menu" at bounding box center [1279, 239] width 20 height 20
click at [1206, 561] on textarea at bounding box center [1210, 562] width 157 height 20
click at [1279, 606] on div "Close messaging window" at bounding box center [1279, 599] width 31 height 31
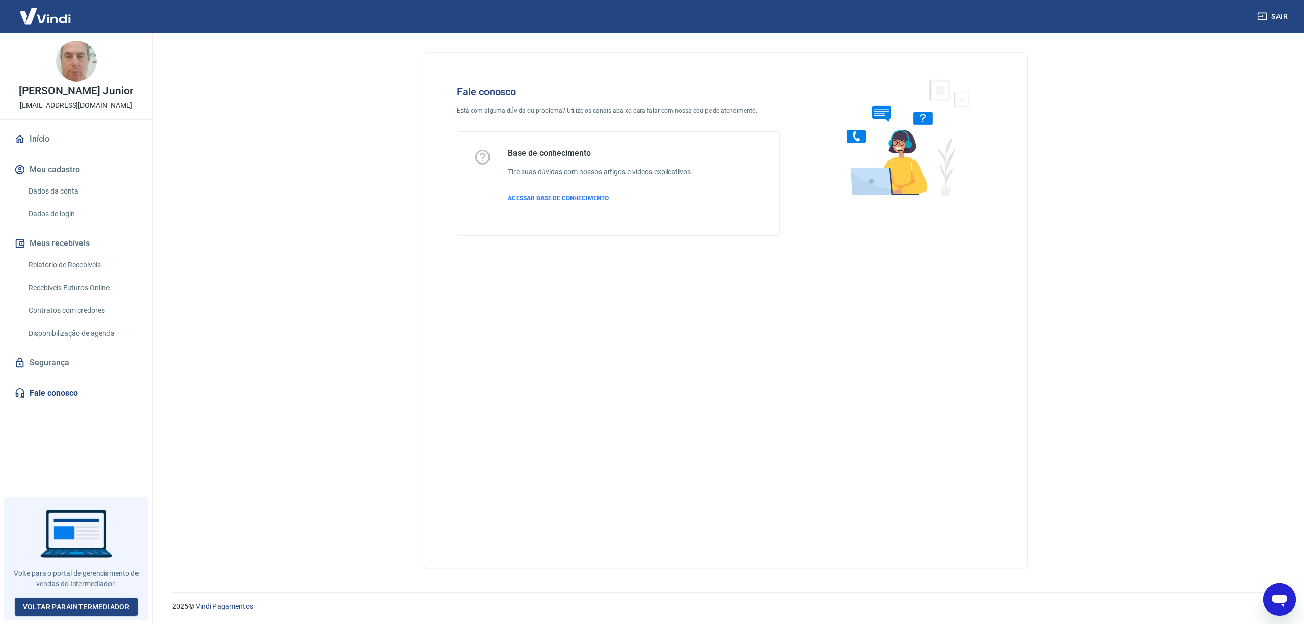
click at [1279, 606] on icon "Open messaging window" at bounding box center [1279, 599] width 18 height 18
type textarea "x"
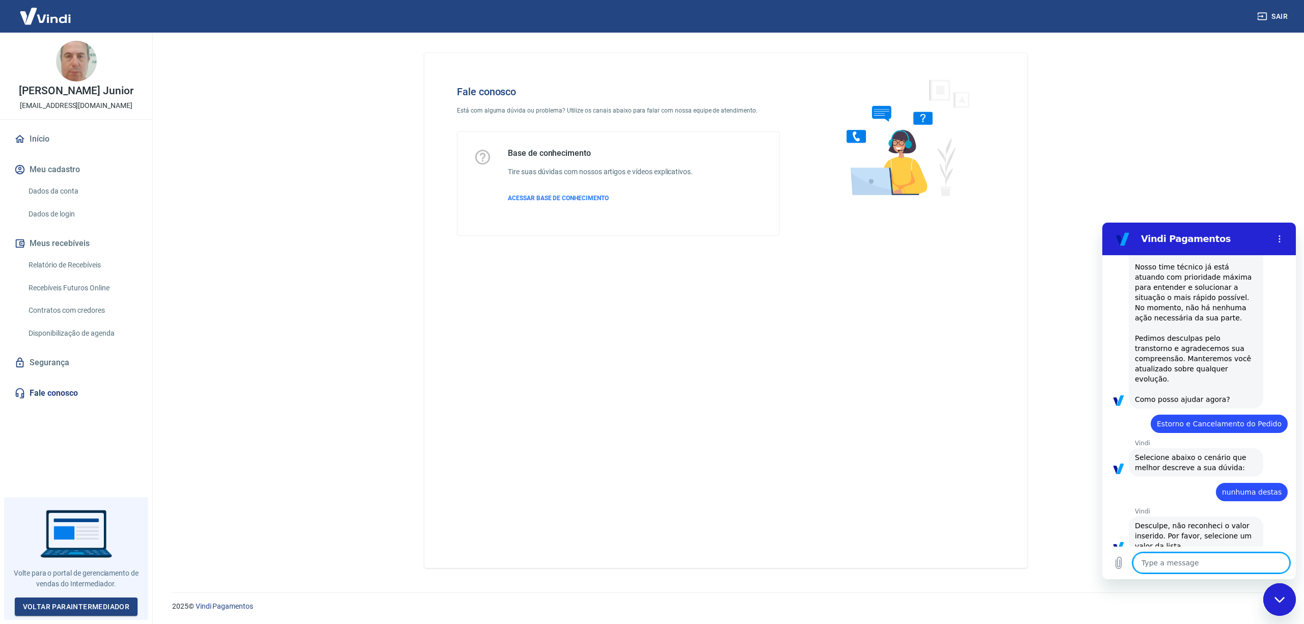
type textarea "a"
type textarea "x"
type textarea "a"
type textarea "x"
type textarea "a t"
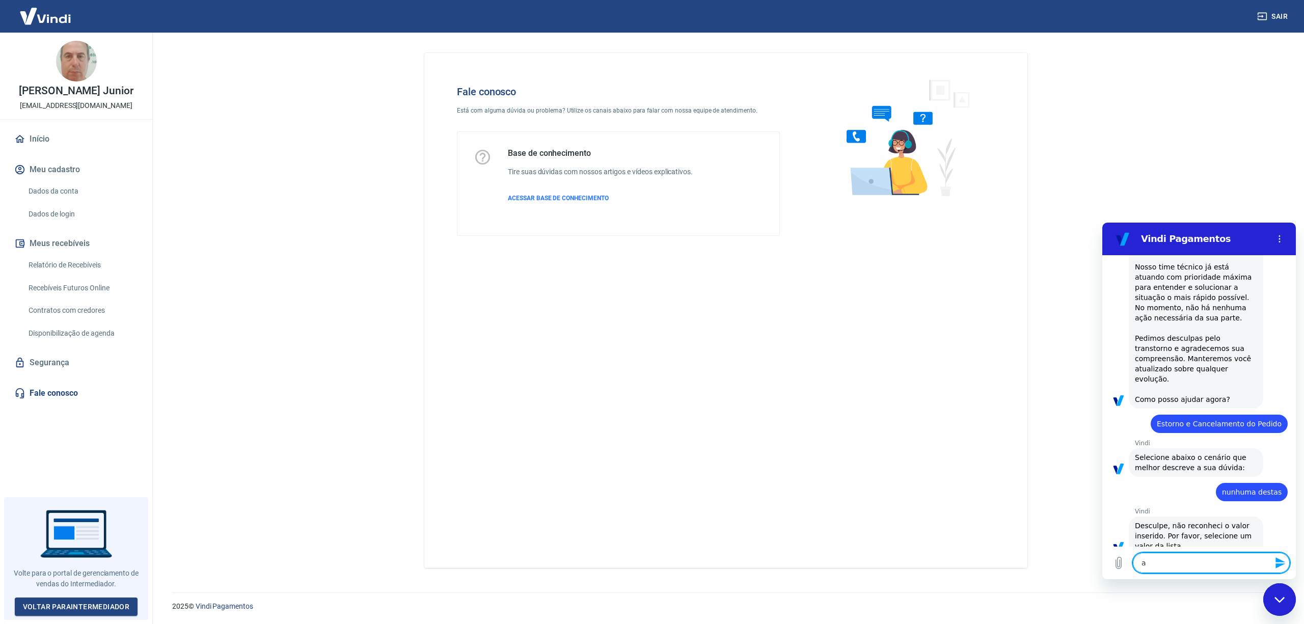
type textarea "x"
type textarea "a tr"
type textarea "x"
type textarea "a tra"
type textarea "x"
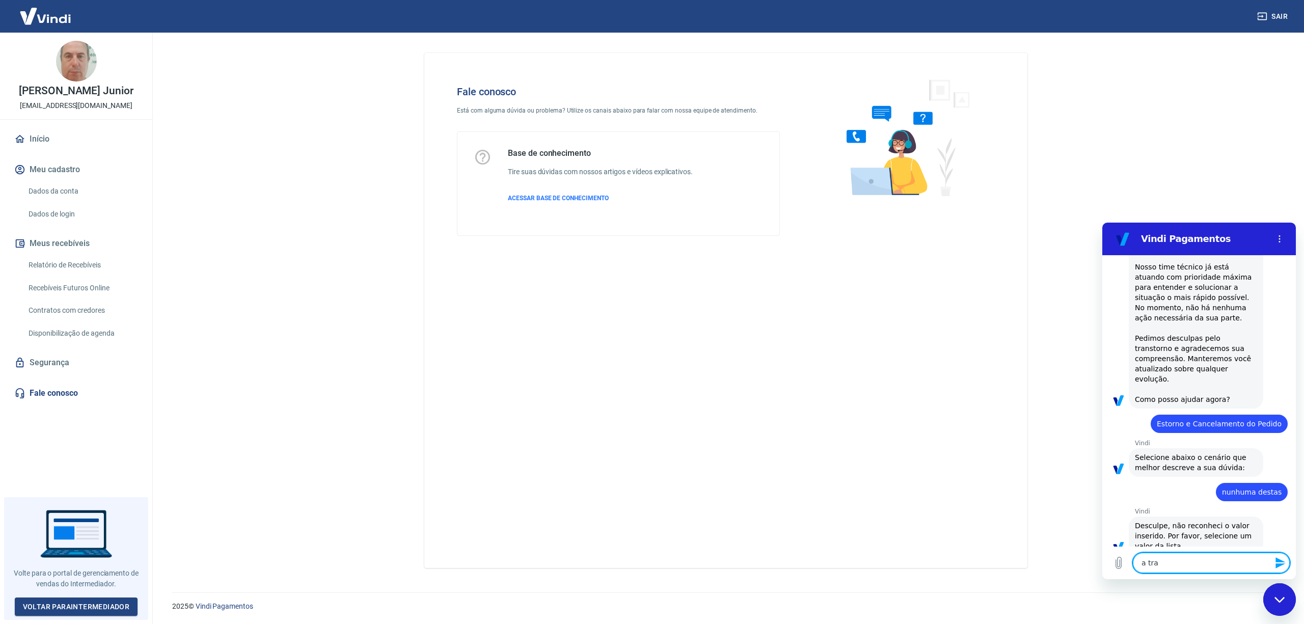
type textarea "a tran"
type textarea "x"
type textarea "a trans"
type textarea "x"
type textarea "a transa"
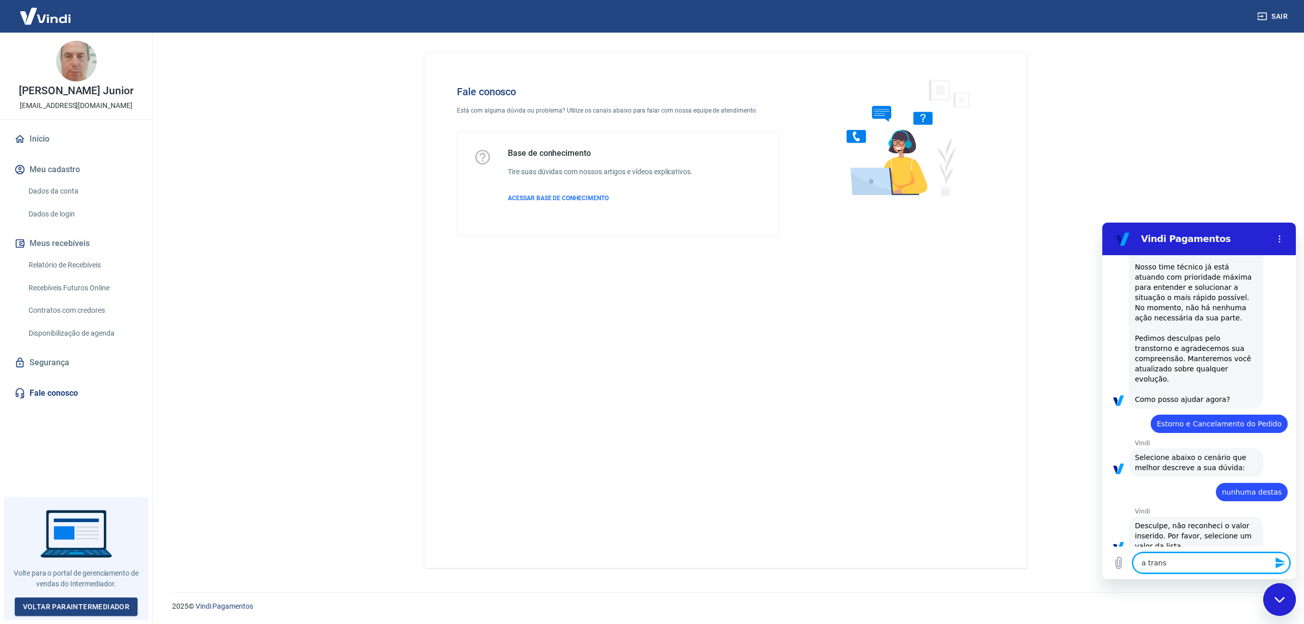
type textarea "x"
type textarea "a transaç"
type textarea "x"
type textarea "a transaçã"
type textarea "x"
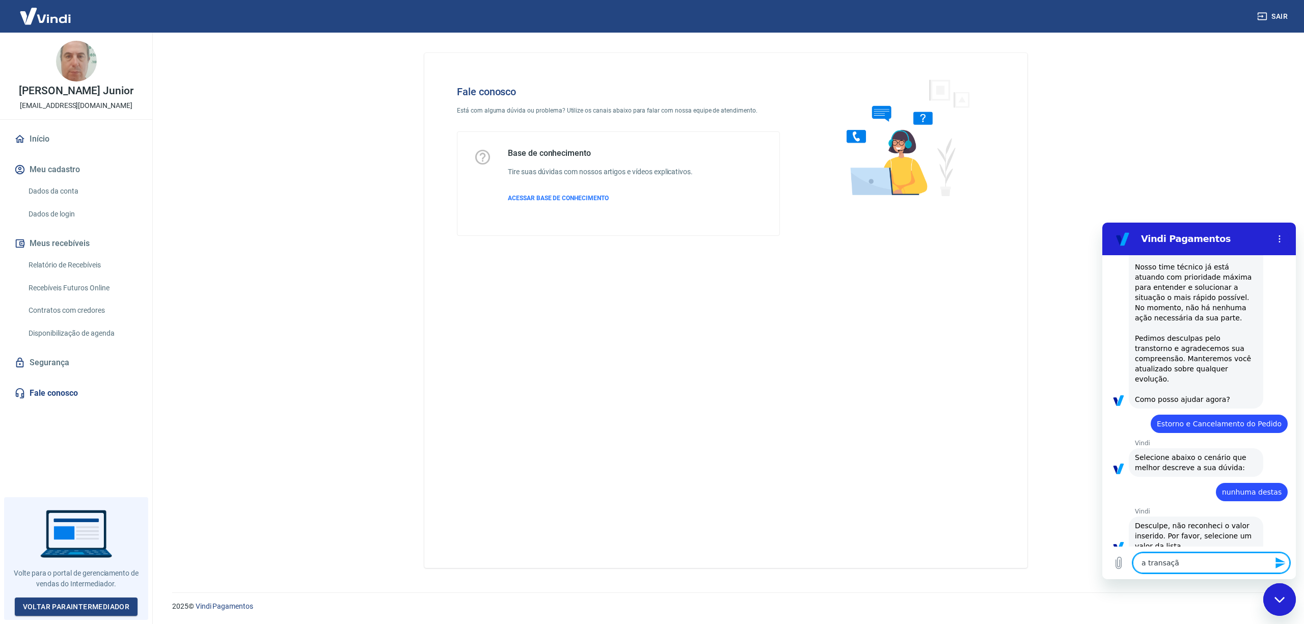
type textarea "a transação"
type textarea "x"
type textarea "a transação"
type textarea "x"
click at [1208, 559] on textarea "a transação" at bounding box center [1210, 562] width 157 height 20
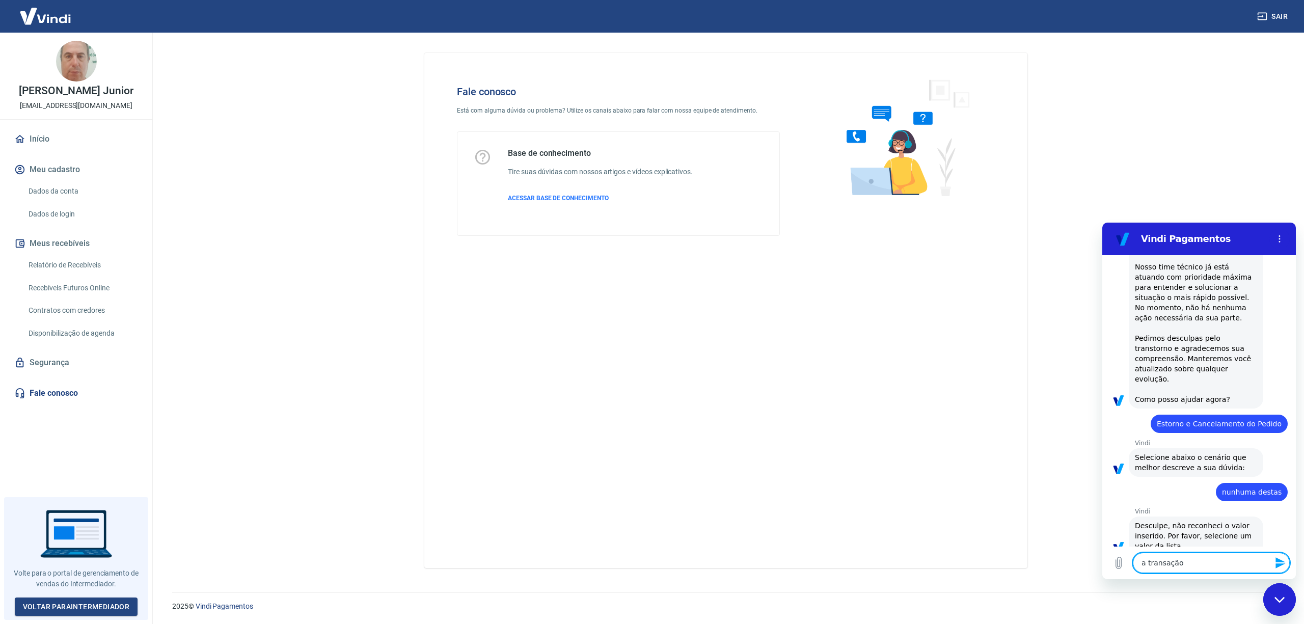
paste textarea "223802660 20/08/25 - 15:39"
type textarea "a transação 223802660 20/08/25 - 15:39"
type textarea "x"
type textarea "a transação 223802660 20/08/25 - 15:39"
type textarea "x"
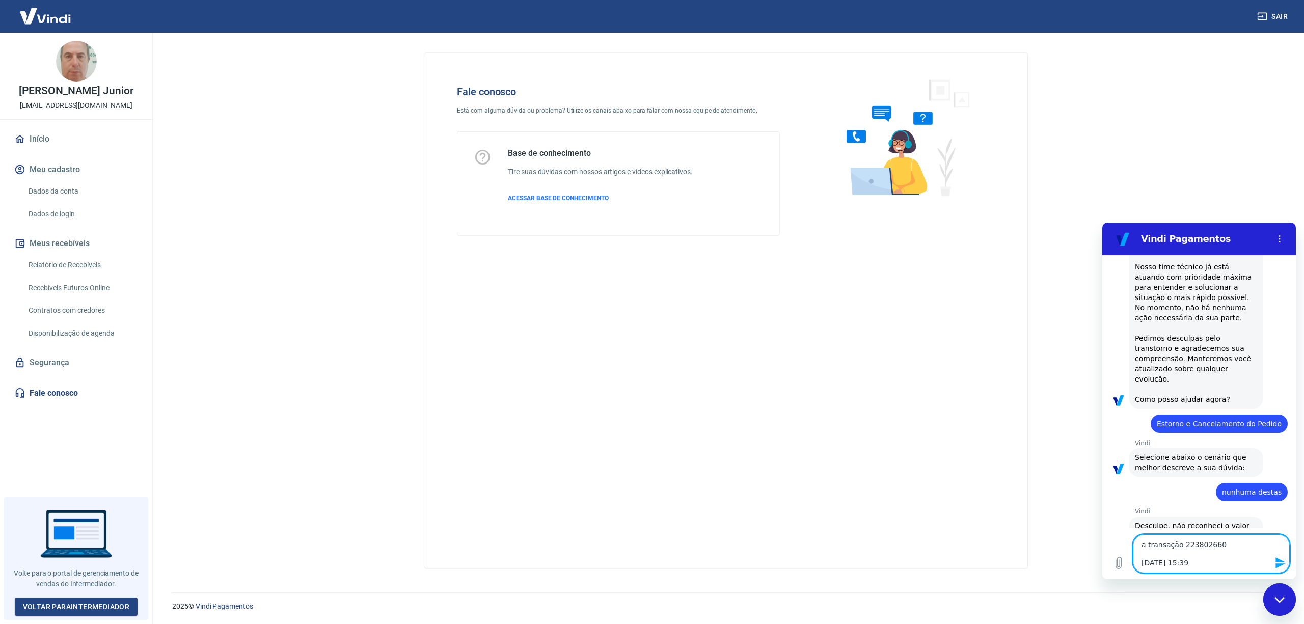
type textarea "a transação 223802660 20/08/25 - 15:39 e"
type textarea "x"
type textarea "a transação 223802660 20/08/25 - 15:39 es"
type textarea "x"
type textarea "a transação 223802660 20/08/25 - 15:39 est"
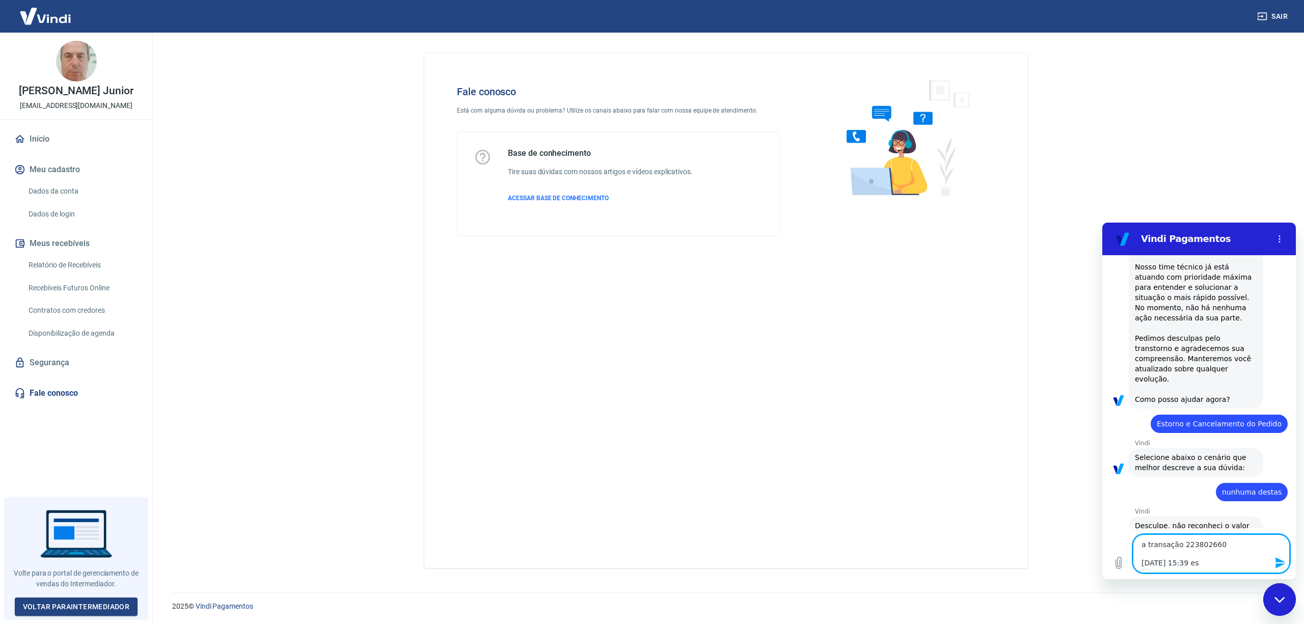
type textarea "x"
type textarea "a transação 223802660 20/08/25 - 15:39 esta"
type textarea "x"
type textarea "a transação 223802660 20/08/25 - 15:39 esta"
type textarea "x"
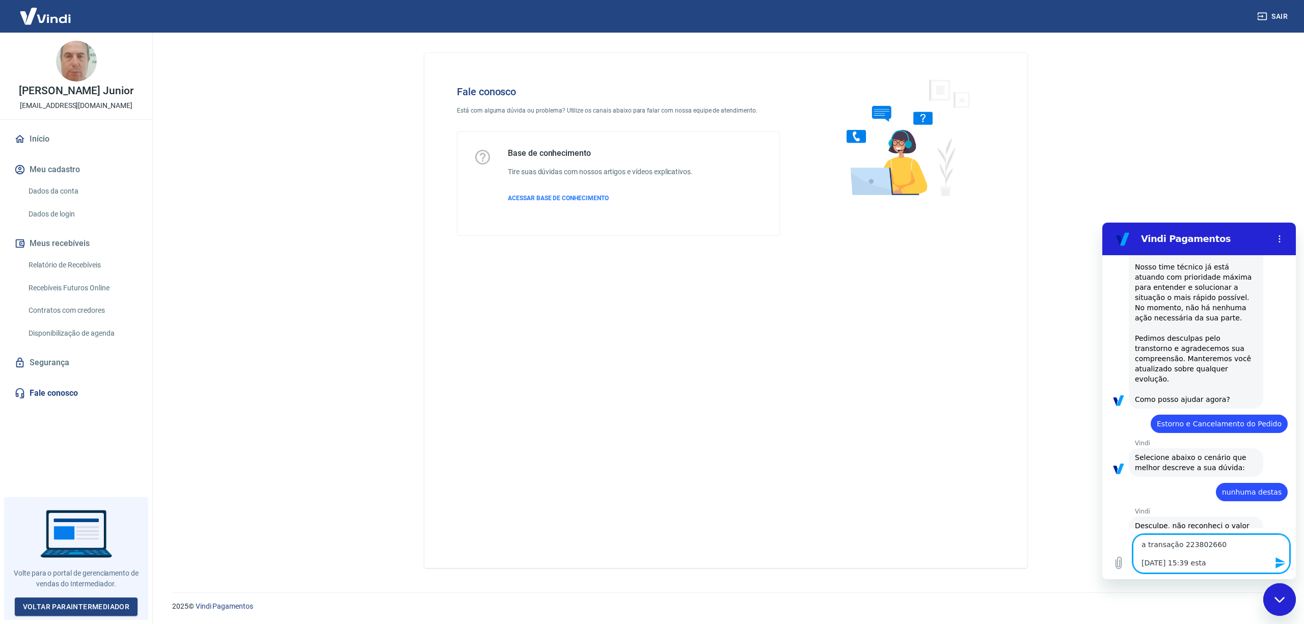
type textarea "a transação 223802660 20/08/25 - 15:39 esta c"
type textarea "x"
type textarea "a transação 223802660 20/08/25 - 15:39 esta co"
type textarea "x"
type textarea "a transação 223802660 20/08/25 - 15:39 esta com"
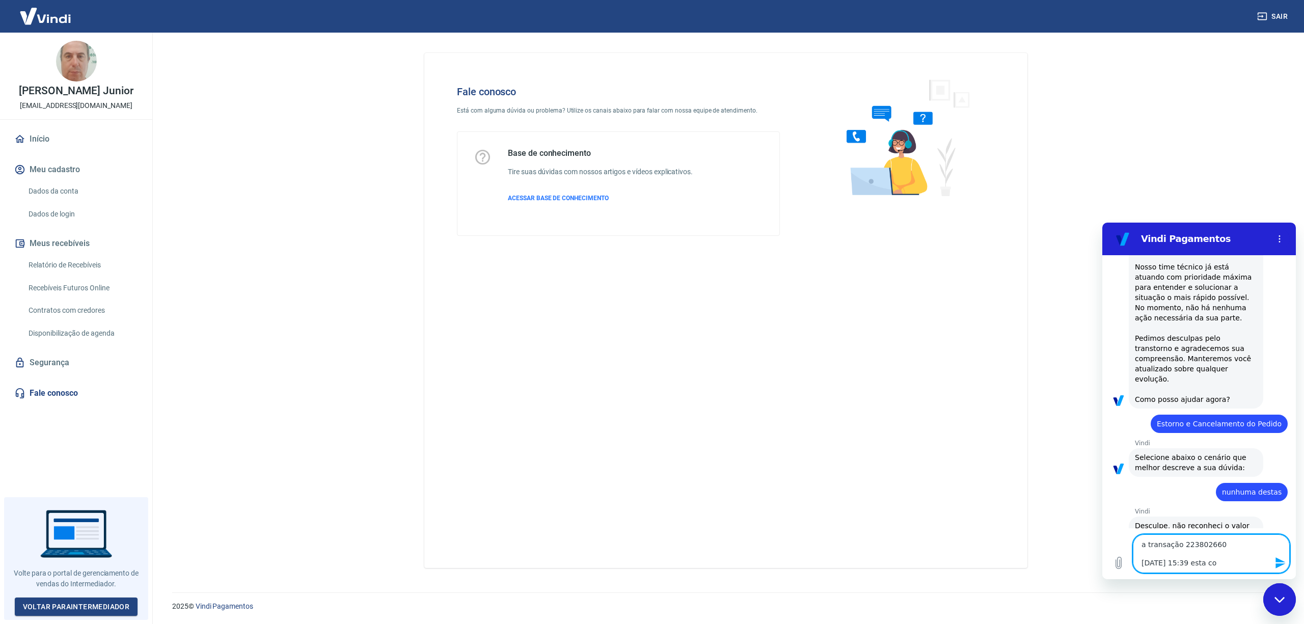
type textarea "x"
type textarea "a transação 223802660 20/08/25 - 15:39 esta com"
type textarea "x"
type textarea "a transação 223802660 20/08/25 - 15:39 esta com o"
type textarea "x"
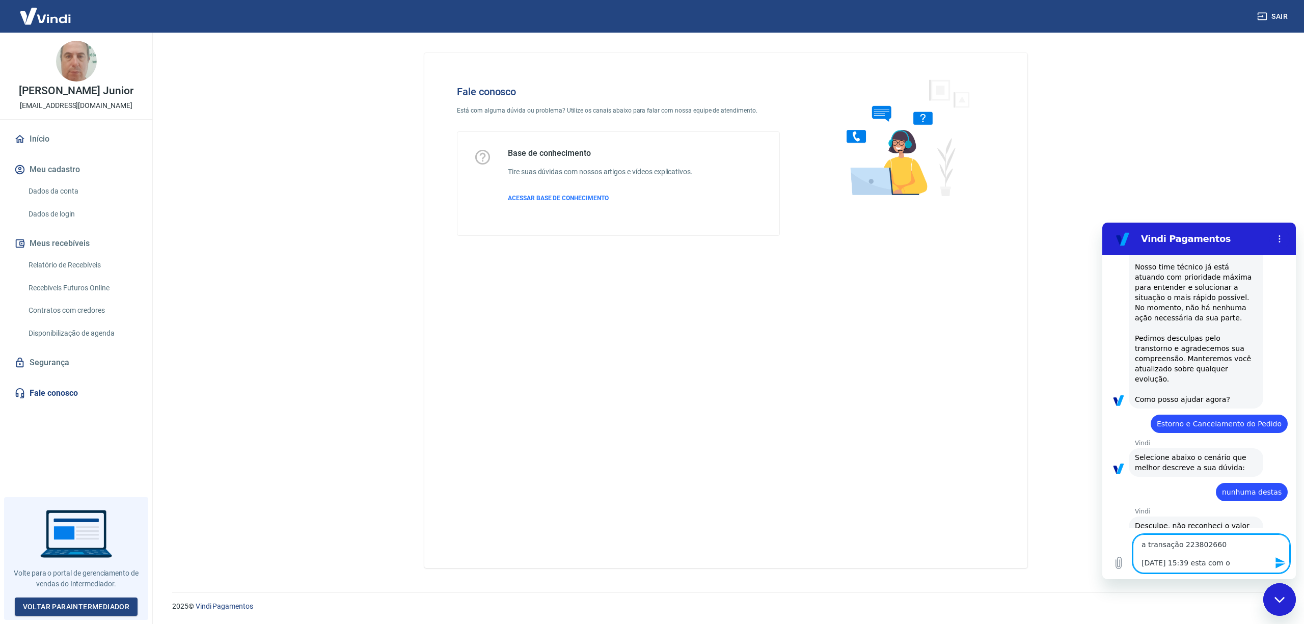
type textarea "a transação 223802660 20/08/25 - 15:39 esta com o"
type textarea "x"
type textarea "a transação 223802660 20/08/25 - 15:39 esta com o s"
type textarea "x"
type textarea "a transação 223802660 20/08/25 - 15:39 esta com o st"
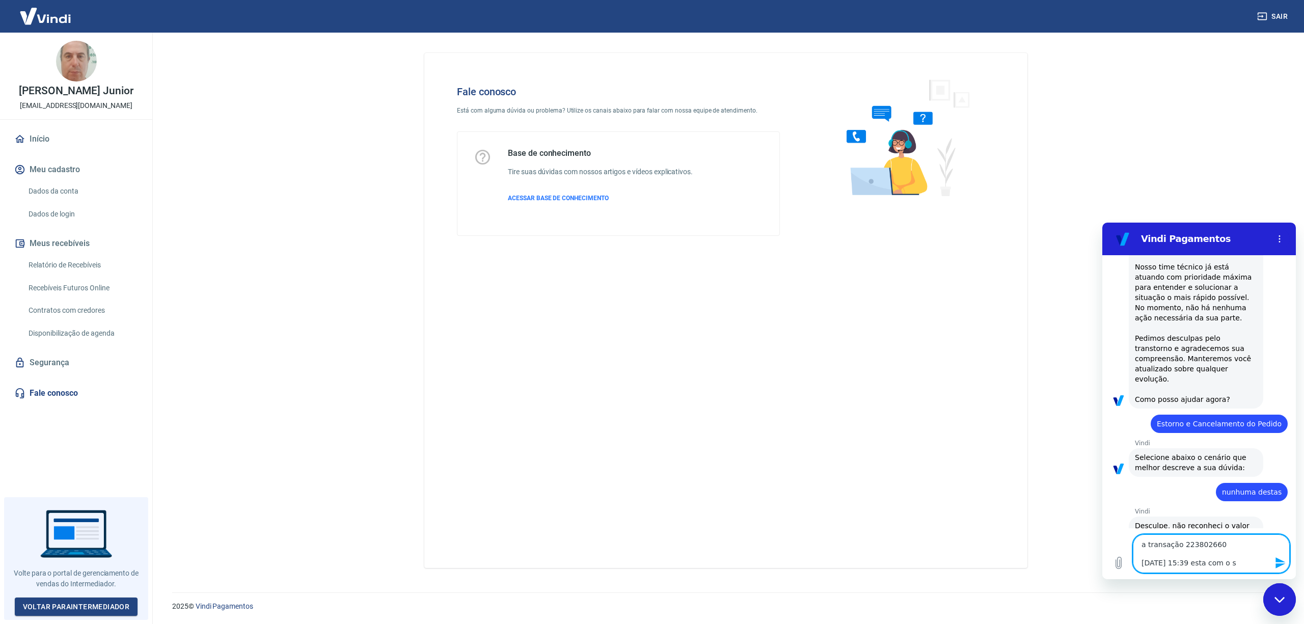
type textarea "x"
type textarea "a transação 223802660 20/08/25 - 15:39 esta com o sta"
type textarea "x"
type textarea "a transação 223802660 20/08/25 - 15:39 esta com o stat"
type textarea "x"
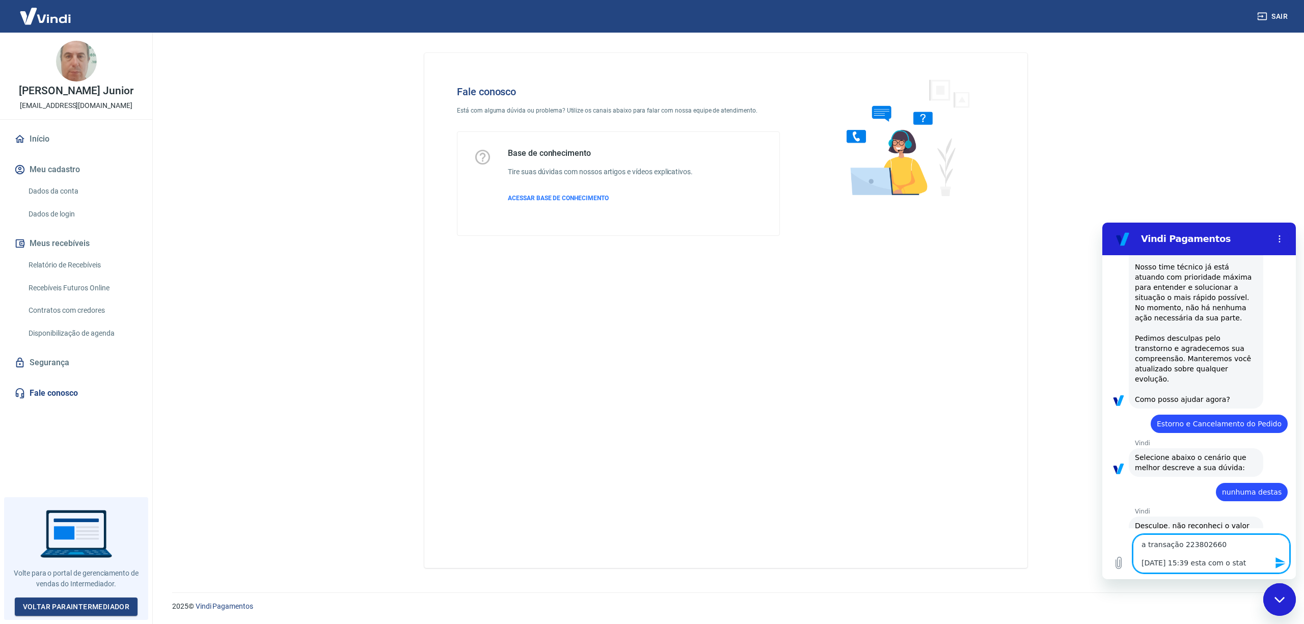
type textarea "a transação 223802660 20/08/25 - 15:39 esta com o statu"
type textarea "x"
type textarea "a transação 223802660 20/08/25 - 15:39 esta com o status"
type textarea "x"
type textarea "a transação 223802660 20/08/25 - 15:39 esta com o status"
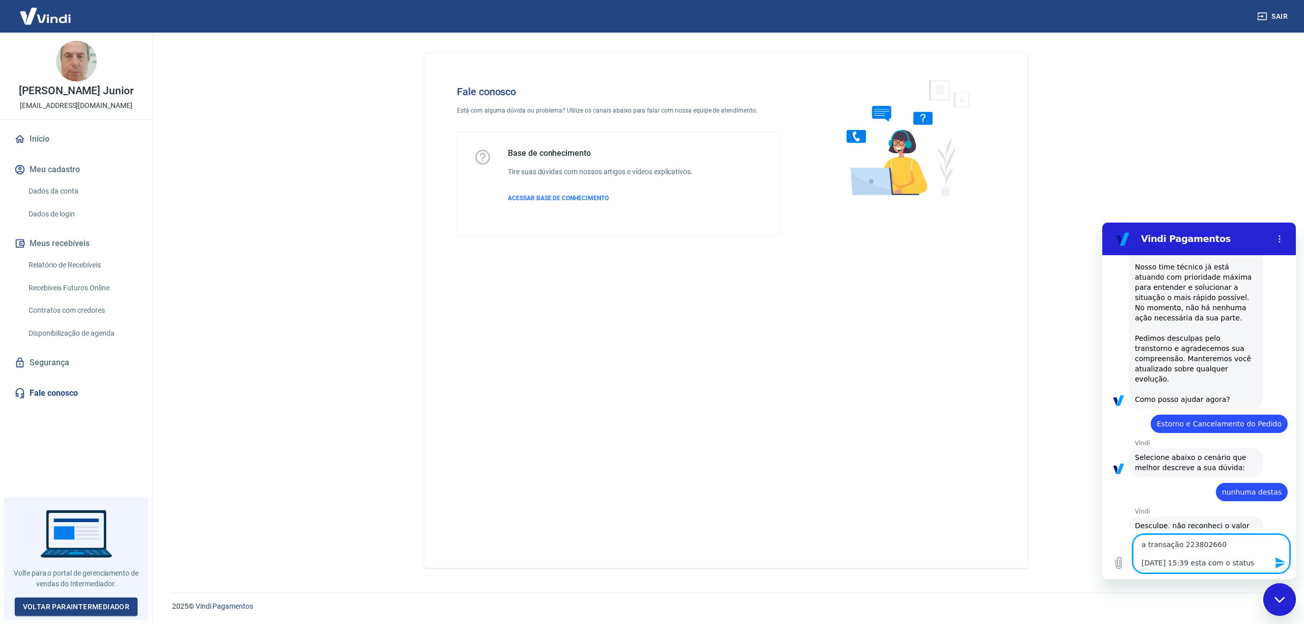
type textarea "x"
type textarea "a transação 223802660 20/08/25 - 15:39 esta com o status c"
type textarea "x"
type textarea "a transação 223802660 20/08/25 - 15:39 esta com o status ca"
type textarea "x"
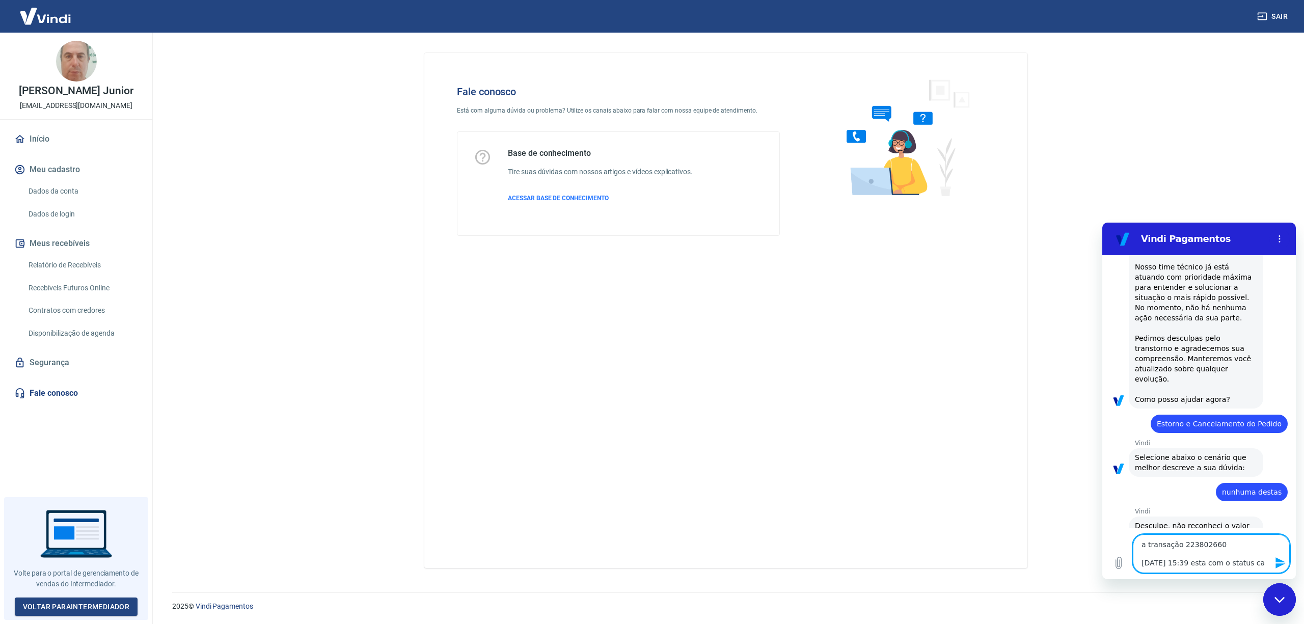
type textarea "a transação 223802660 20/08/25 - 15:39 esta com o status can"
type textarea "x"
type textarea "a transação 223802660 20/08/25 - 15:39 esta com o status canc"
type textarea "x"
type textarea "a transação 223802660 20/08/25 - 15:39 esta com o status cance"
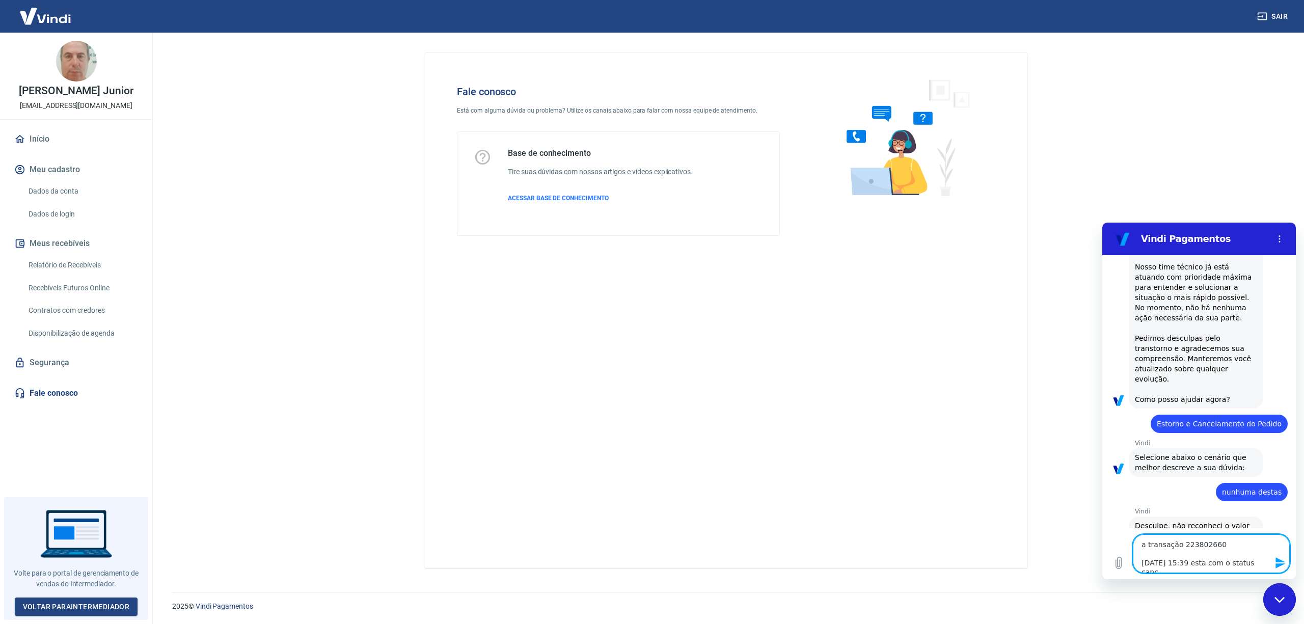
type textarea "x"
type textarea "a transação 223802660 20/08/25 - 15:39 esta com o status cancel"
type textarea "x"
type textarea "a transação 223802660 20/08/25 - 15:39 esta com o status cancela"
type textarea "x"
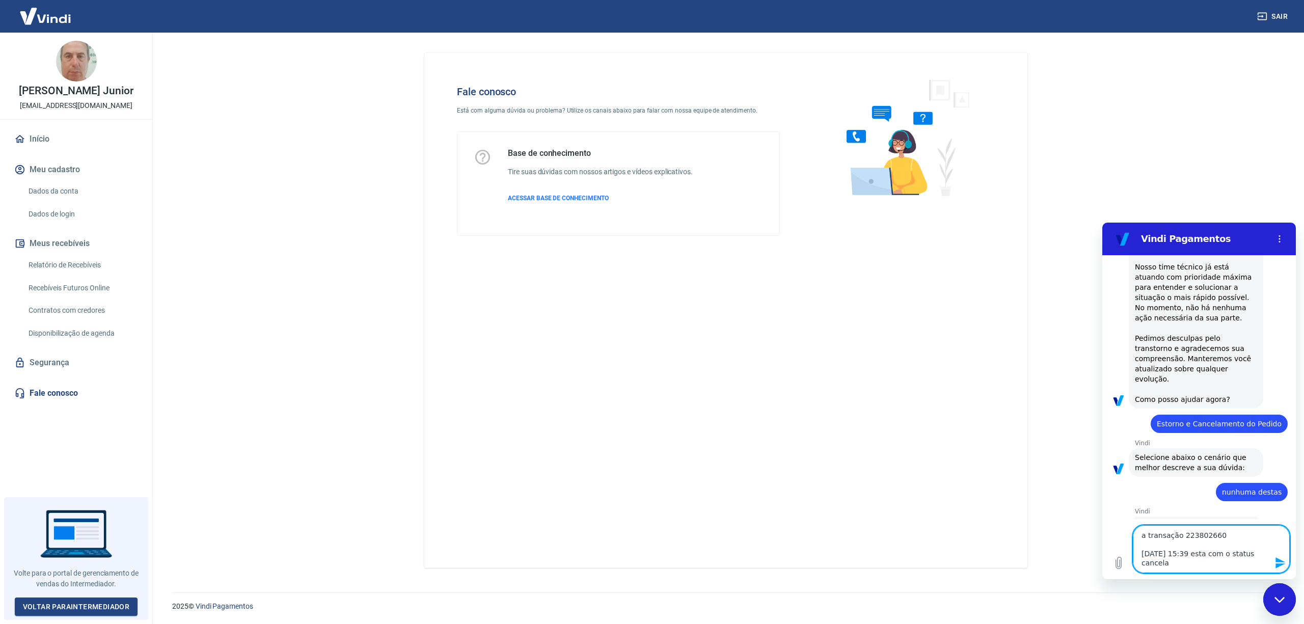
type textarea "a transação 223802660 20/08/25 - 15:39 esta com o status cancelad"
type textarea "x"
type textarea "a transação 223802660 20/08/25 - 15:39 esta com o status cancelado"
type textarea "x"
type textarea "a transação 223802660 20/08/25 - 15:39 esta com o status cancelado"
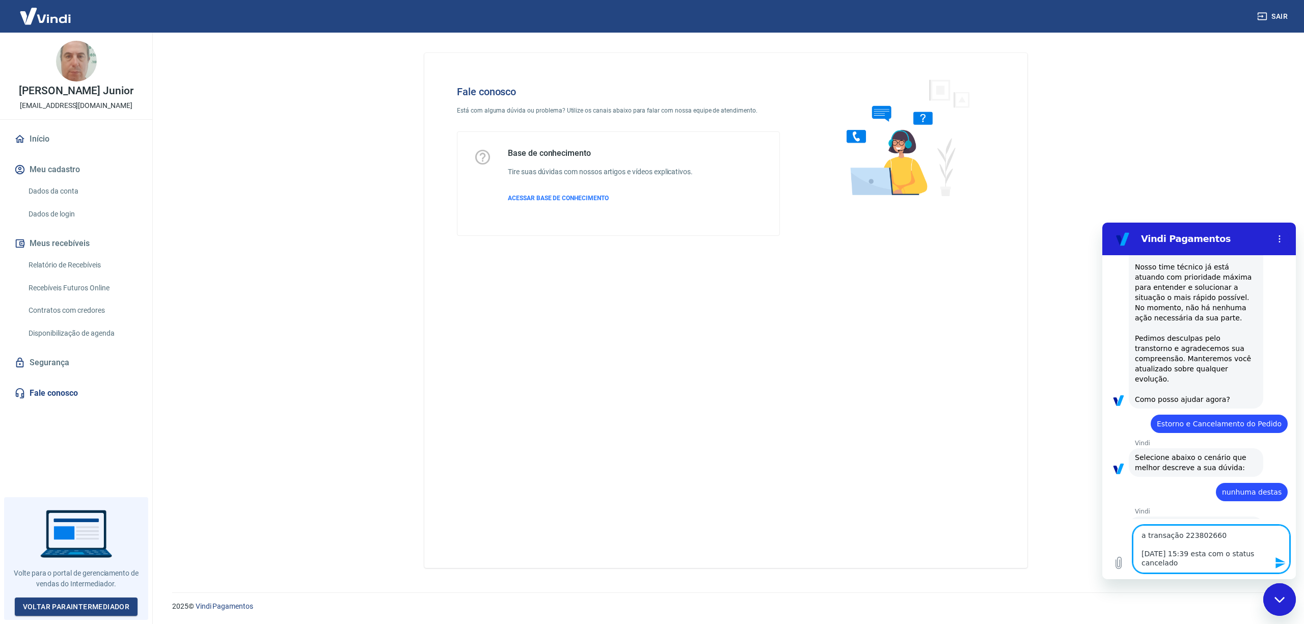
type textarea "x"
click at [1216, 568] on textarea "a transação 223802660 20/08/25 - 15:39 esta com o status cancelado" at bounding box center [1210, 549] width 157 height 48
paste textarea "Pelo: vendedor (20/08/25 - 20:41)"
type textarea "a transação 223802660 20/08/25 - 15:39 esta com o status cancelado Pelo: vended…"
type textarea "x"
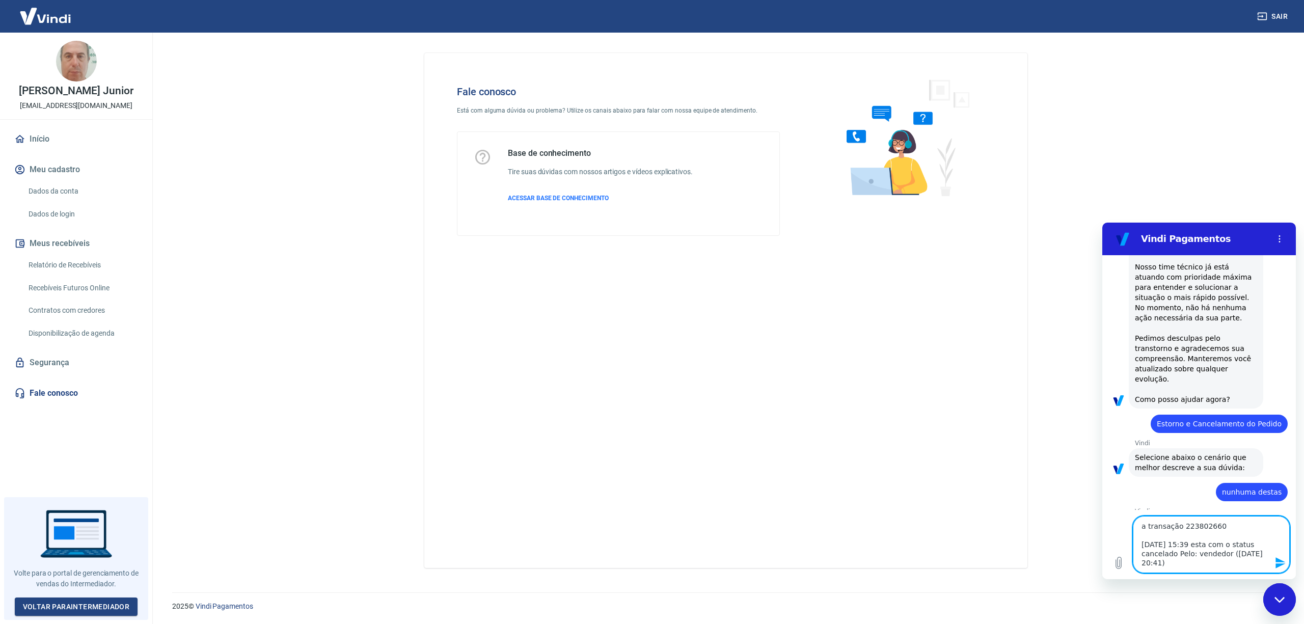
type textarea "a transação 223802660 20/08/25 - 15:39 esta com o status cancelado Pelo: vended…"
type textarea "x"
type textarea "a transação 223802660 20/08/25 - 15:39 esta com o status cancelado Pelo: vended…"
type textarea "x"
type textarea "a transação 223802660 20/08/25 - 15:39 esta com o status cancelado Pelo: vended…"
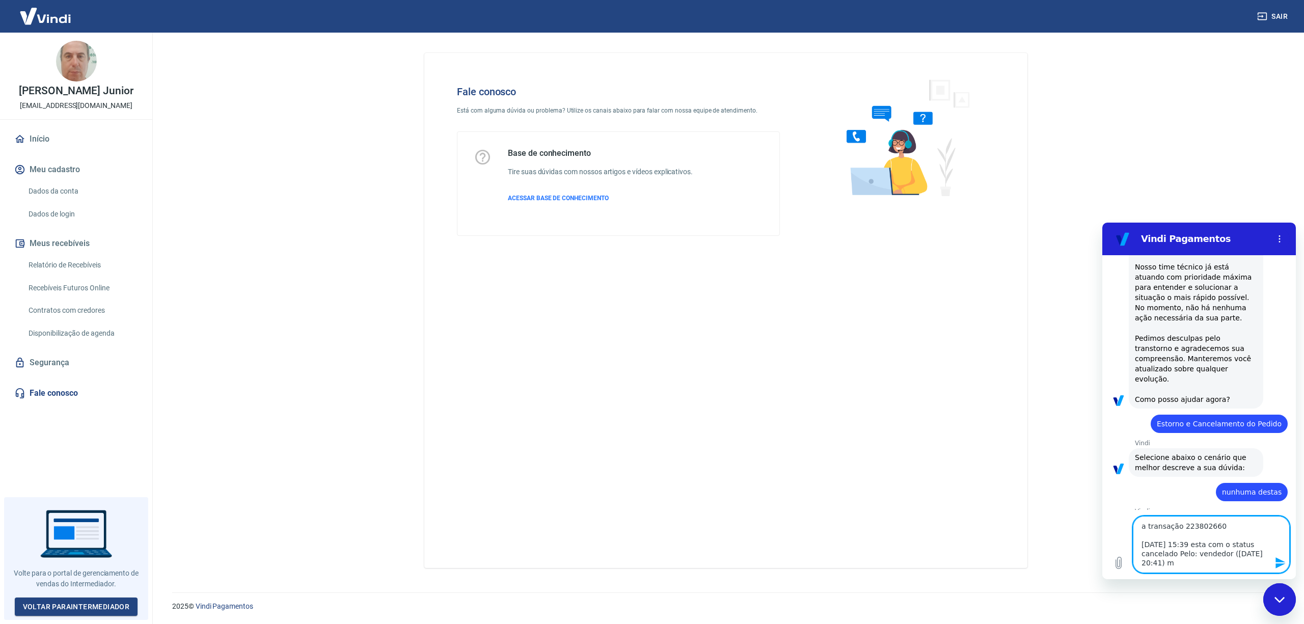
type textarea "x"
type textarea "a transação 223802660 20/08/25 - 15:39 esta com o status cancelado Pelo: vended…"
type textarea "x"
type textarea "a transação 223802660 20/08/25 - 15:39 esta com o status cancelado Pelo: vended…"
type textarea "x"
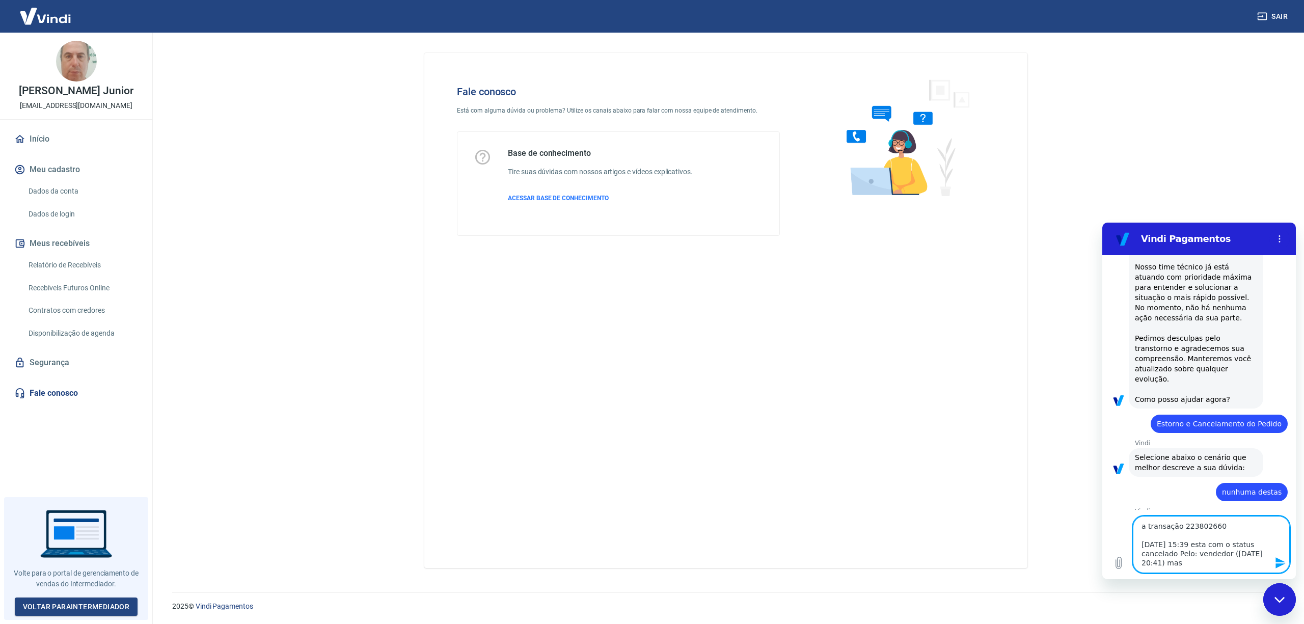
type textarea "a transação 223802660 20/08/25 - 15:39 esta com o status cancelado Pelo: vended…"
type textarea "x"
type textarea "a transação 223802660 20/08/25 - 15:39 esta com o status cancelado Pelo: vended…"
type textarea "x"
type textarea "a transação 223802660 20/08/25 - 15:39 esta com o status cancelado Pelo: vended…"
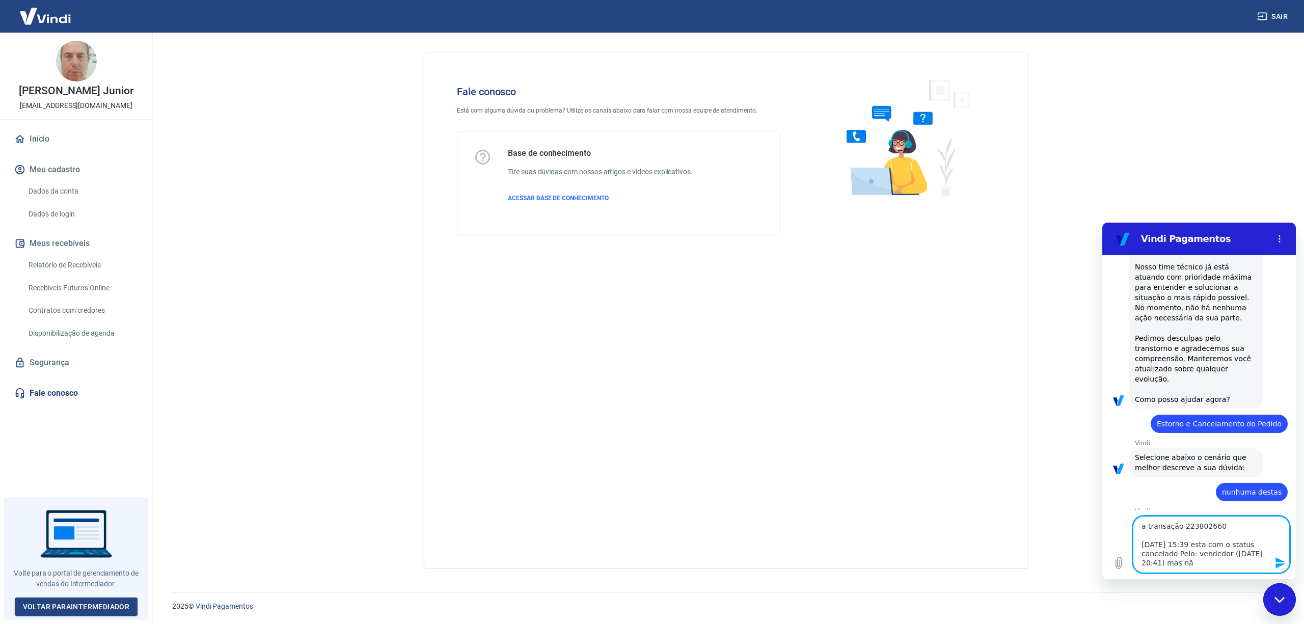
type textarea "x"
type textarea "a transação 223802660 20/08/25 - 15:39 esta com o status cancelado Pelo: vended…"
type textarea "x"
type textarea "a transação 223802660 20/08/25 - 15:39 esta com o status cancelado Pelo: vended…"
type textarea "x"
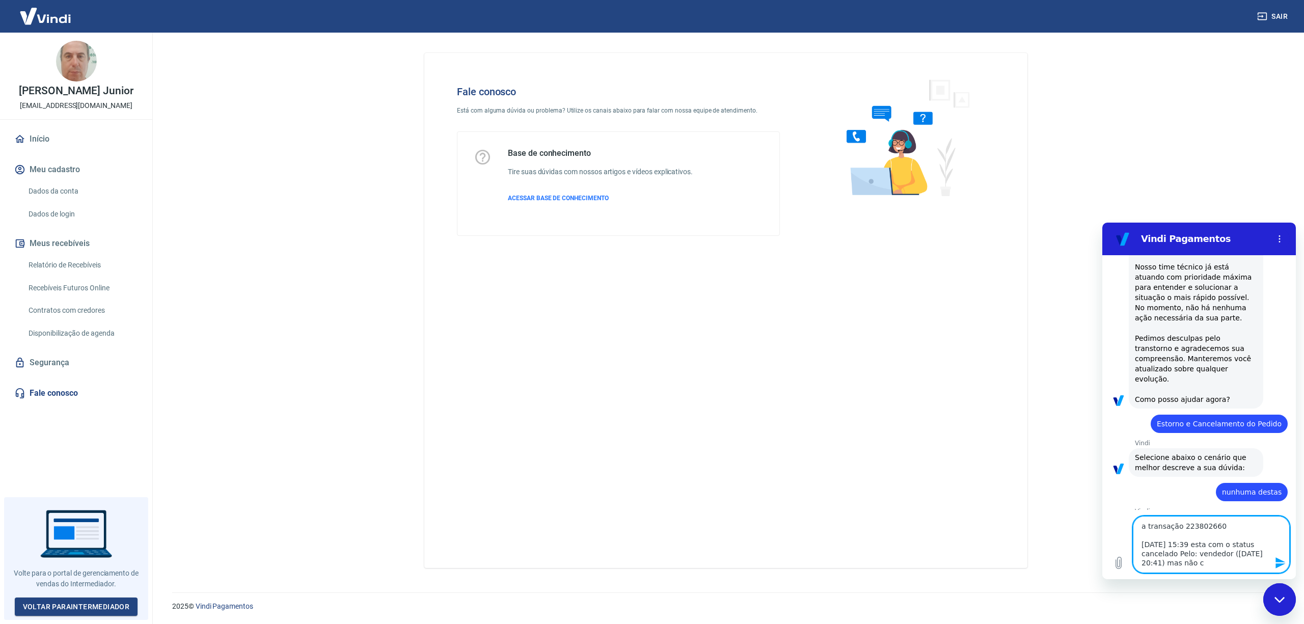
type textarea "a transação 223802660 20/08/25 - 15:39 esta com o status cancelado Pelo: vended…"
type textarea "x"
type textarea "a transação 223802660 20/08/25 - 15:39 esta com o status cancelado Pelo: vended…"
type textarea "x"
type textarea "a transação 223802660 20/08/25 - 15:39 esta com o status cancelado Pelo: vended…"
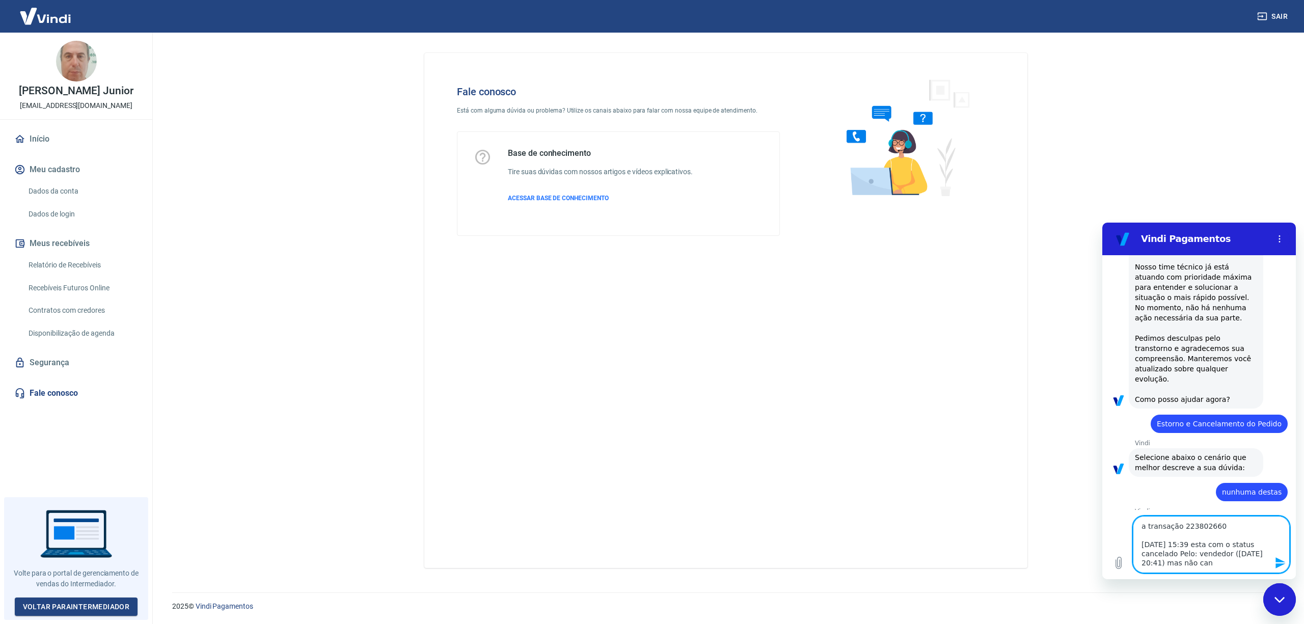
type textarea "x"
type textarea "a transação 223802660 20/08/25 - 15:39 esta com o status cancelado Pelo: vended…"
type textarea "x"
type textarea "a transação 223802660 20/08/25 - 15:39 esta com o status cancelado Pelo: vended…"
type textarea "x"
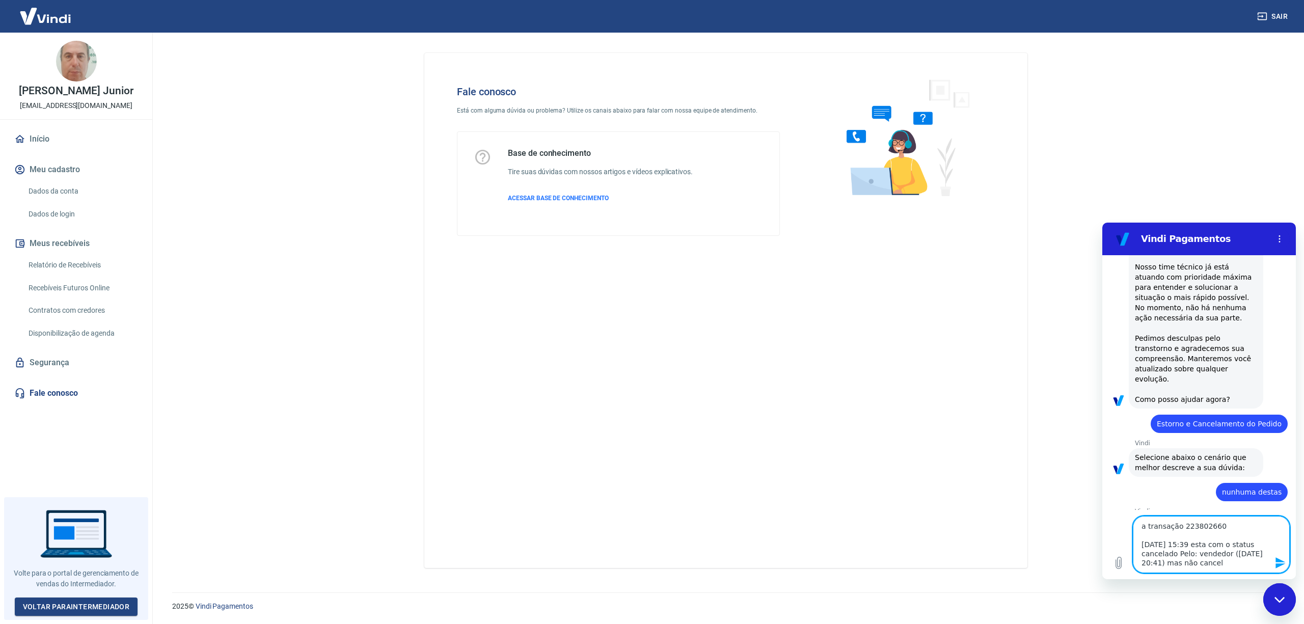
type textarea "a transação 223802660 20/08/25 - 15:39 esta com o status cancelado Pelo: vended…"
type textarea "x"
type textarea "a transação 223802660 20/08/25 - 15:39 esta com o status cancelado Pelo: vended…"
type textarea "x"
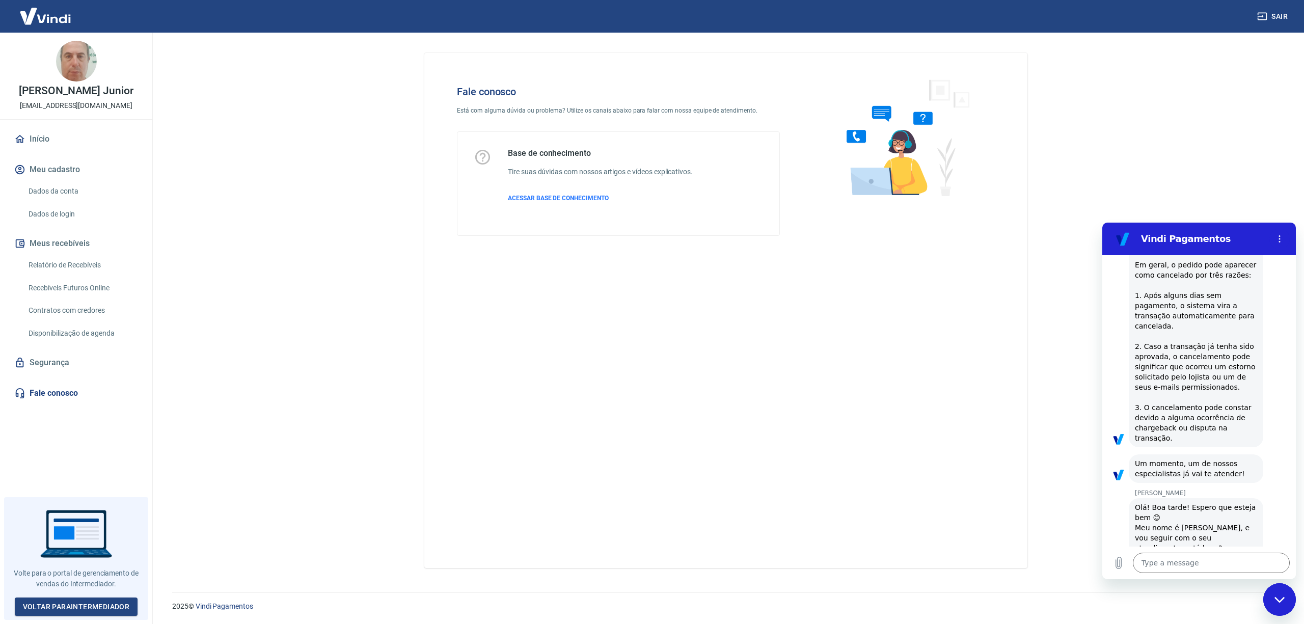
scroll to position [1219, 0]
click at [1197, 563] on textarea at bounding box center [1210, 562] width 157 height 20
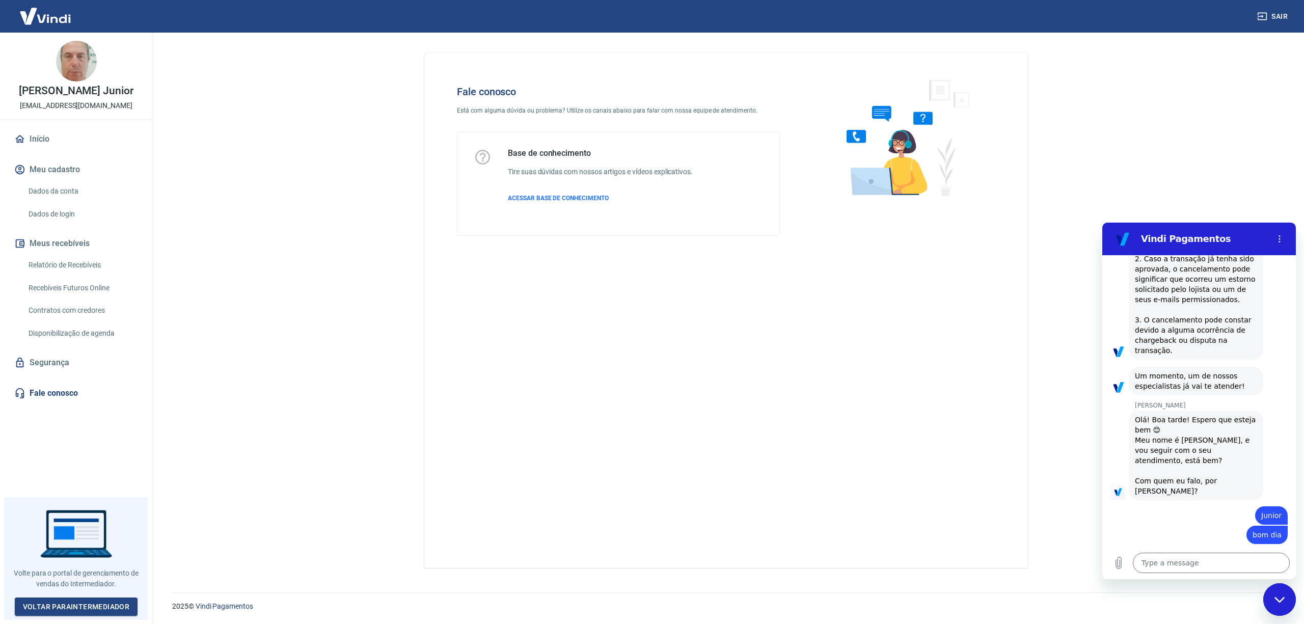
scroll to position [1306, 0]
click at [1190, 563] on textarea at bounding box center [1210, 562] width 157 height 20
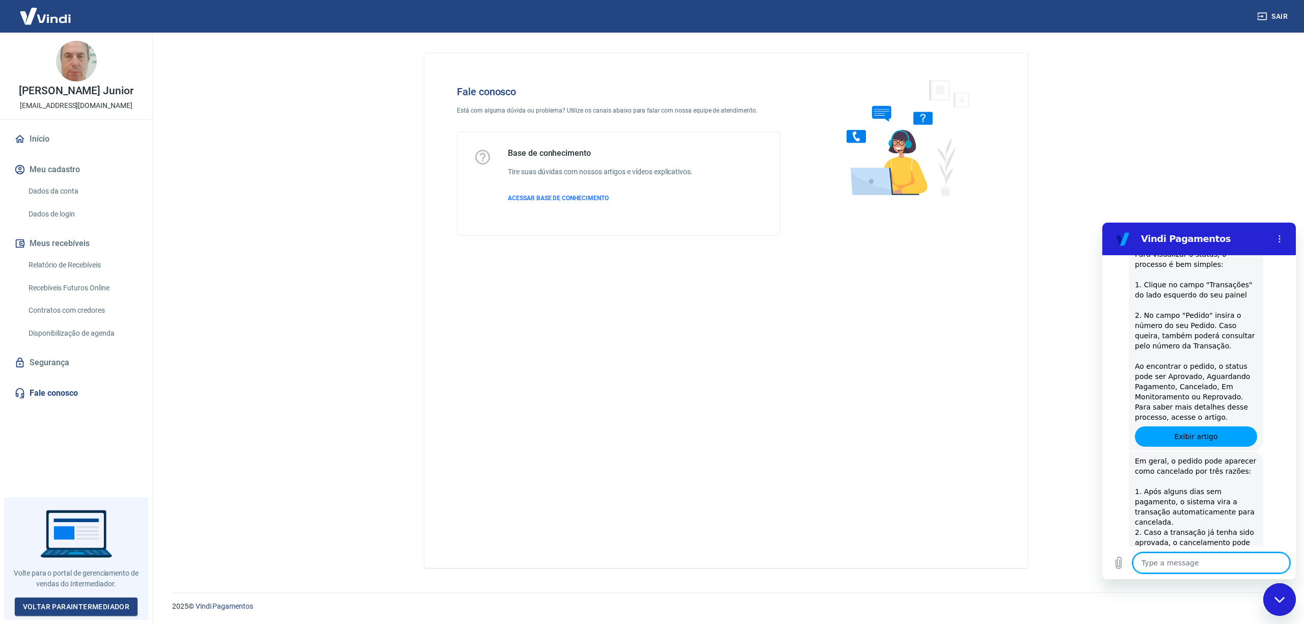
scroll to position [424, 0]
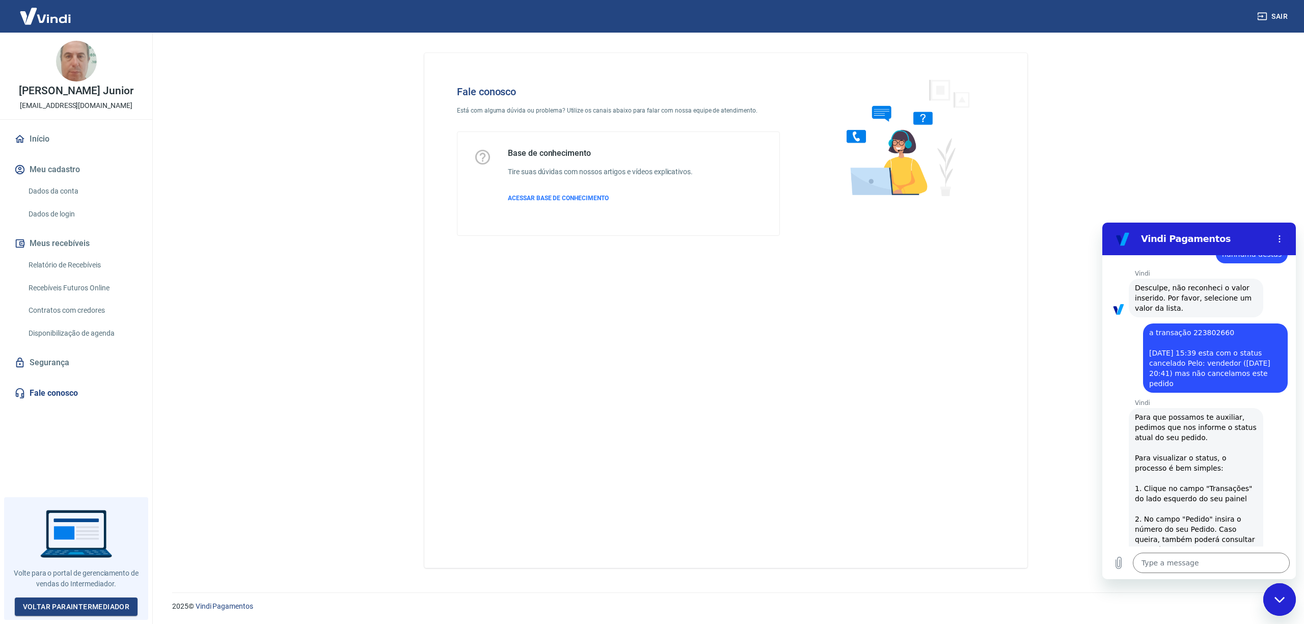
drag, startPoint x: 1147, startPoint y: 313, endPoint x: 1226, endPoint y: 365, distance: 94.5
click at [1226, 365] on div "says: a transação 223802660 20/08/25 - 15:39 esta com o status cancelado Pelo: …" at bounding box center [1215, 357] width 145 height 69
copy span "a transação 223802660 20/08/25 - 15:39 esta com o status cancelado Pelo: vended…"
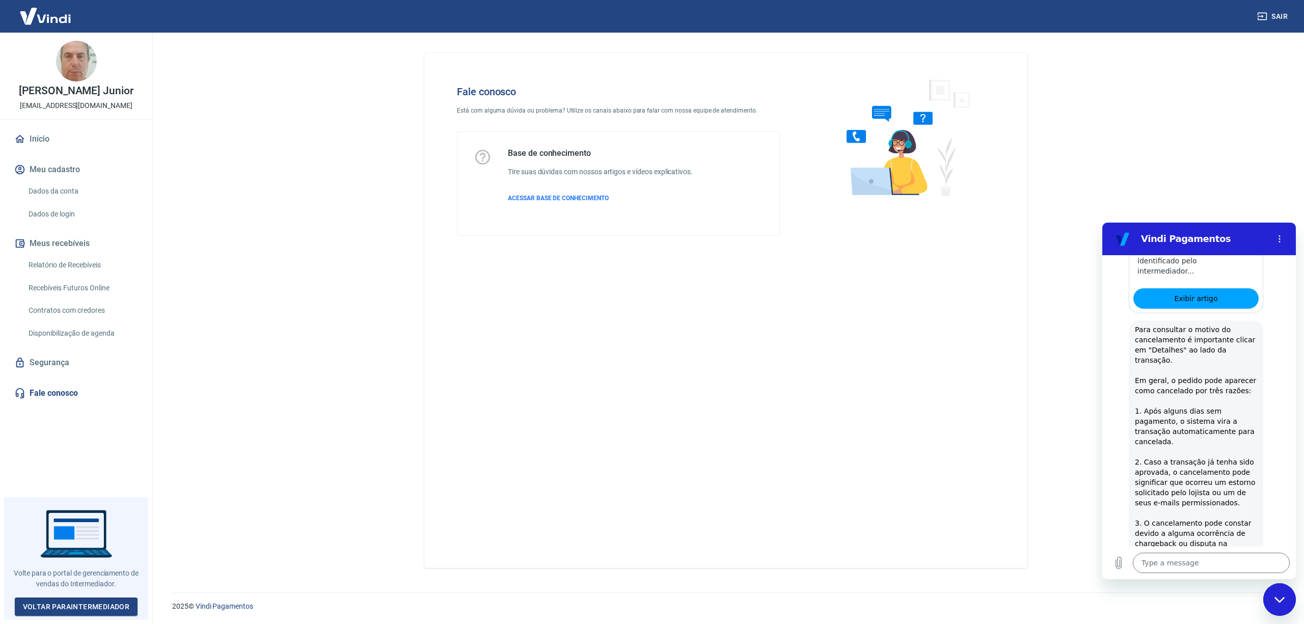
scroll to position [1102, 0]
click at [1219, 557] on textarea at bounding box center [1210, 562] width 157 height 20
paste textarea "a transação 223802660 20/08/25 - 15:39 esta com o status cancelado Pelo: vended…"
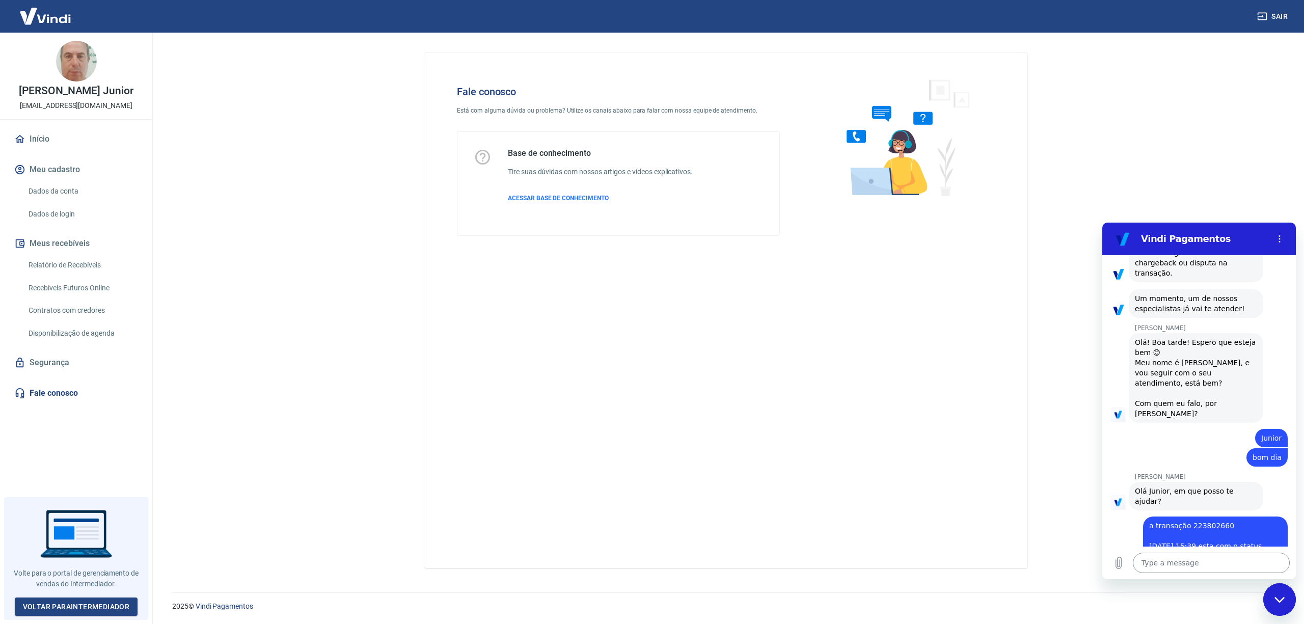
click at [1263, 570] on textarea at bounding box center [1210, 562] width 157 height 20
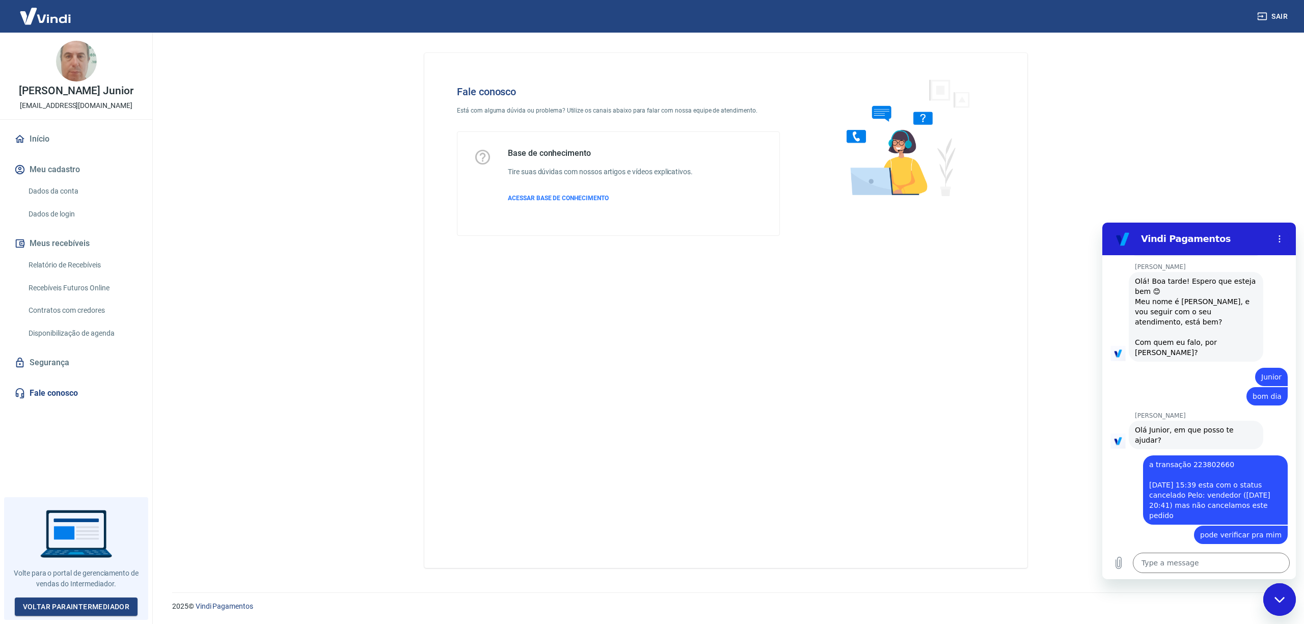
scroll to position [1445, 0]
click at [1190, 561] on textarea at bounding box center [1210, 562] width 157 height 20
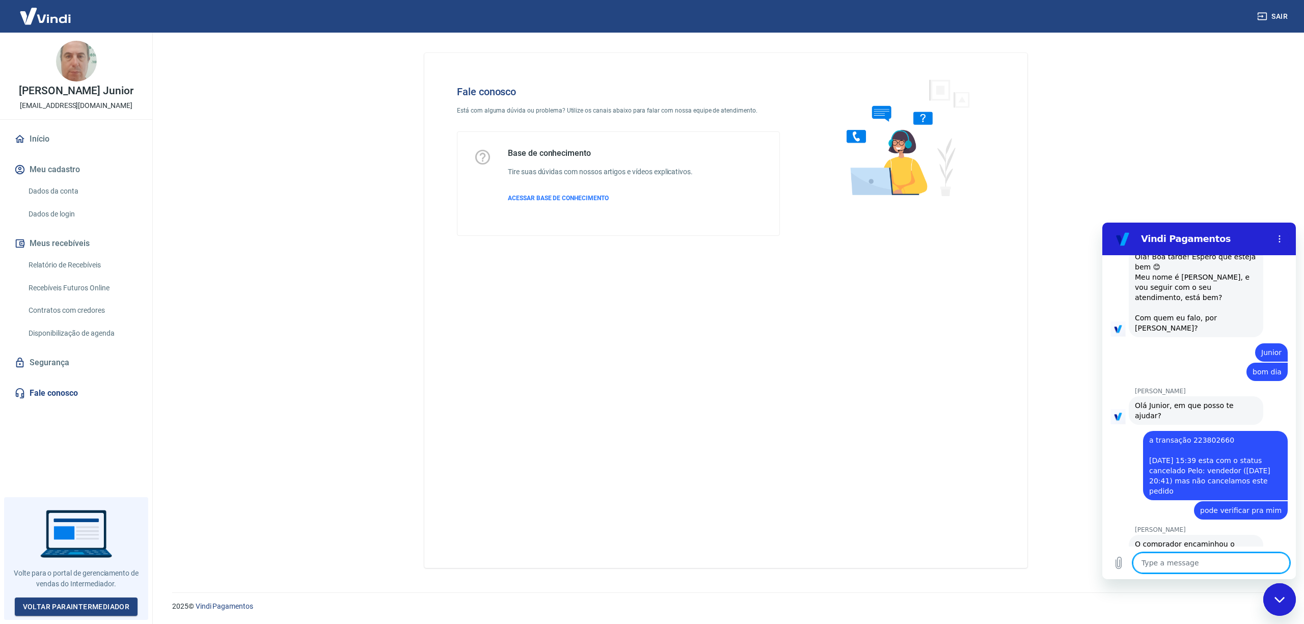
scroll to position [1469, 0]
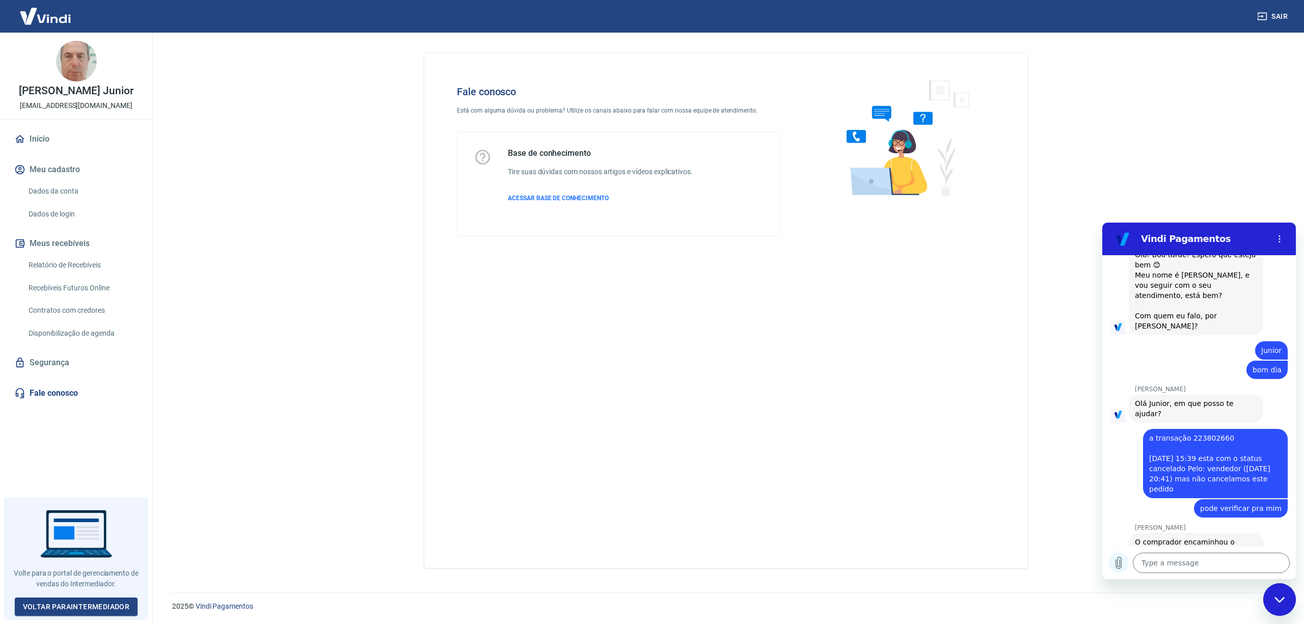
click at [1118, 564] on icon "Upload file" at bounding box center [1118, 563] width 12 height 12
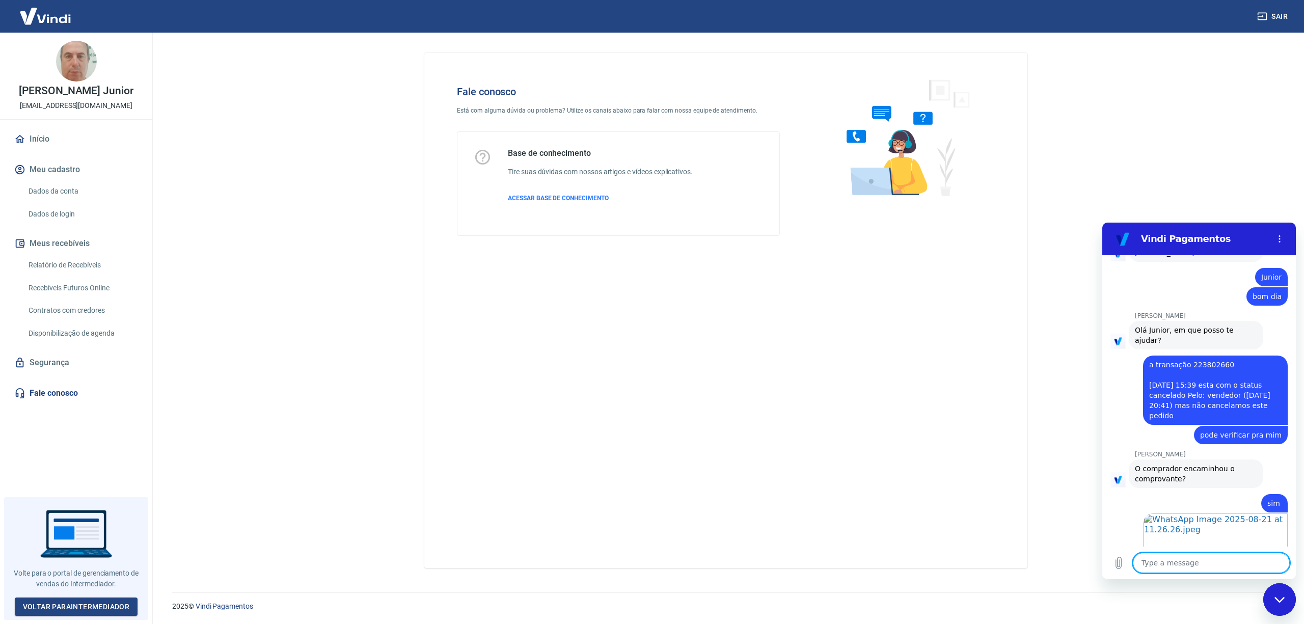
scroll to position [1544, 0]
click at [1287, 607] on div "Close messaging window" at bounding box center [1279, 599] width 31 height 31
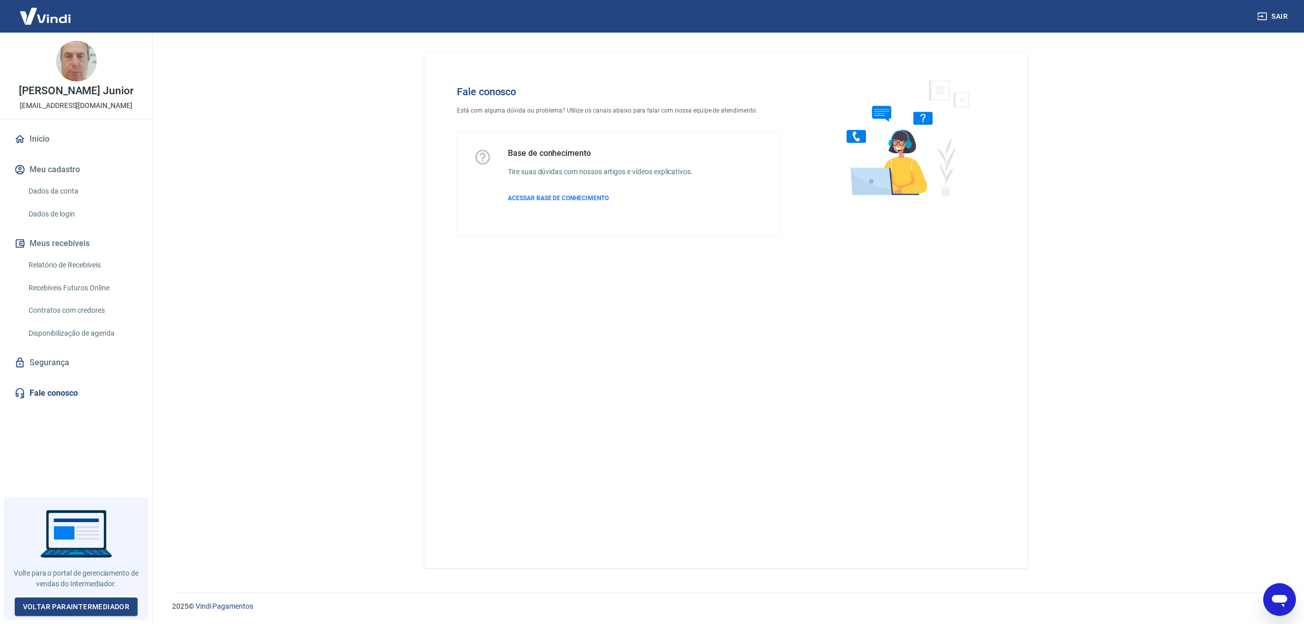
click at [1279, 590] on icon "Open messaging window" at bounding box center [1279, 599] width 18 height 18
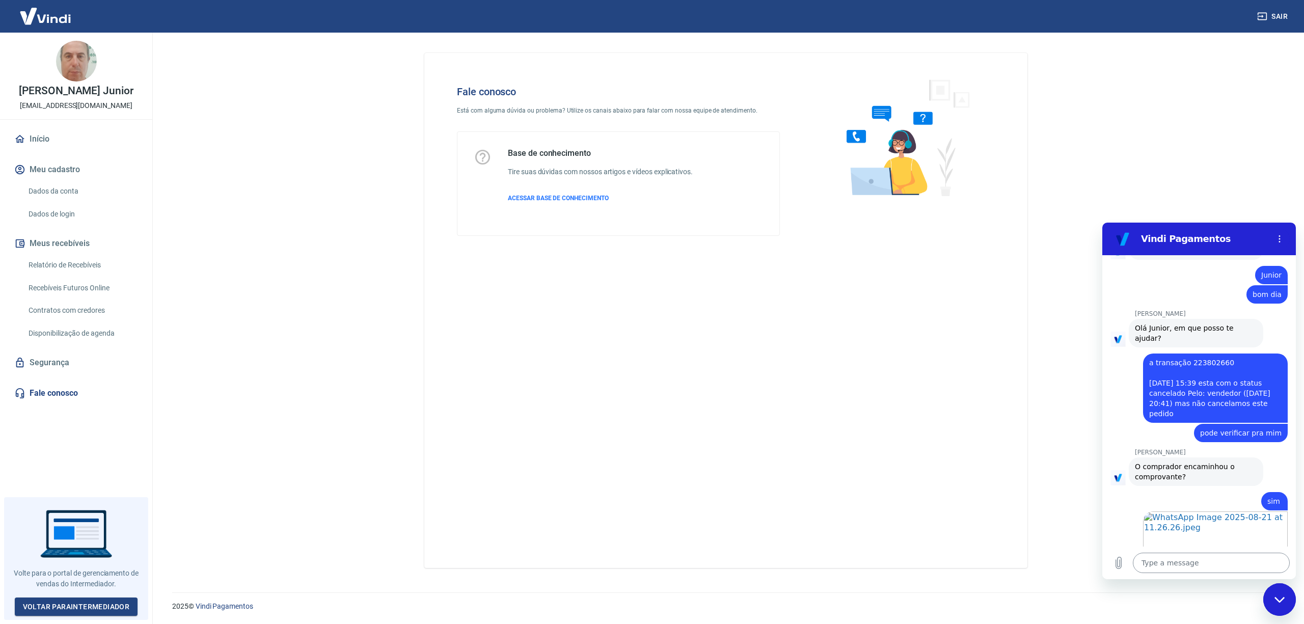
drag, startPoint x: 2398, startPoint y: 313, endPoint x: 1239, endPoint y: 559, distance: 1184.3
click at [1239, 555] on textarea at bounding box center [1210, 562] width 157 height 20
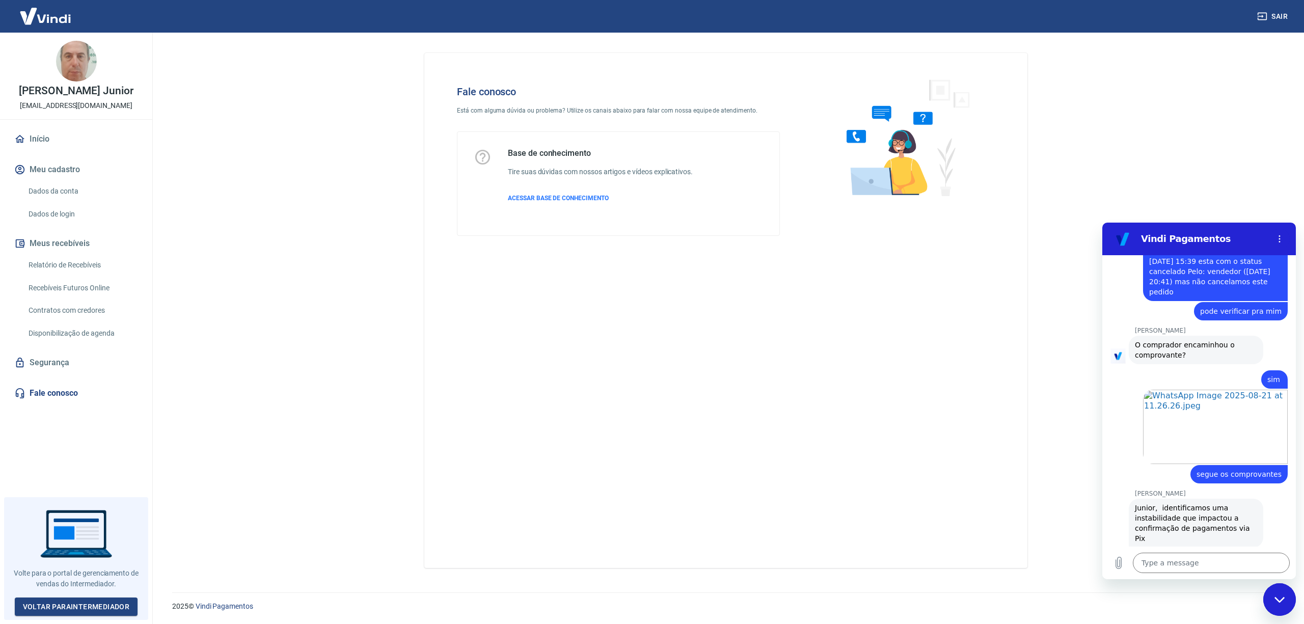
scroll to position [1668, 0]
drag, startPoint x: 2381, startPoint y: 347, endPoint x: 1148, endPoint y: 560, distance: 1251.5
click at [1148, 560] on textarea at bounding box center [1210, 562] width 157 height 20
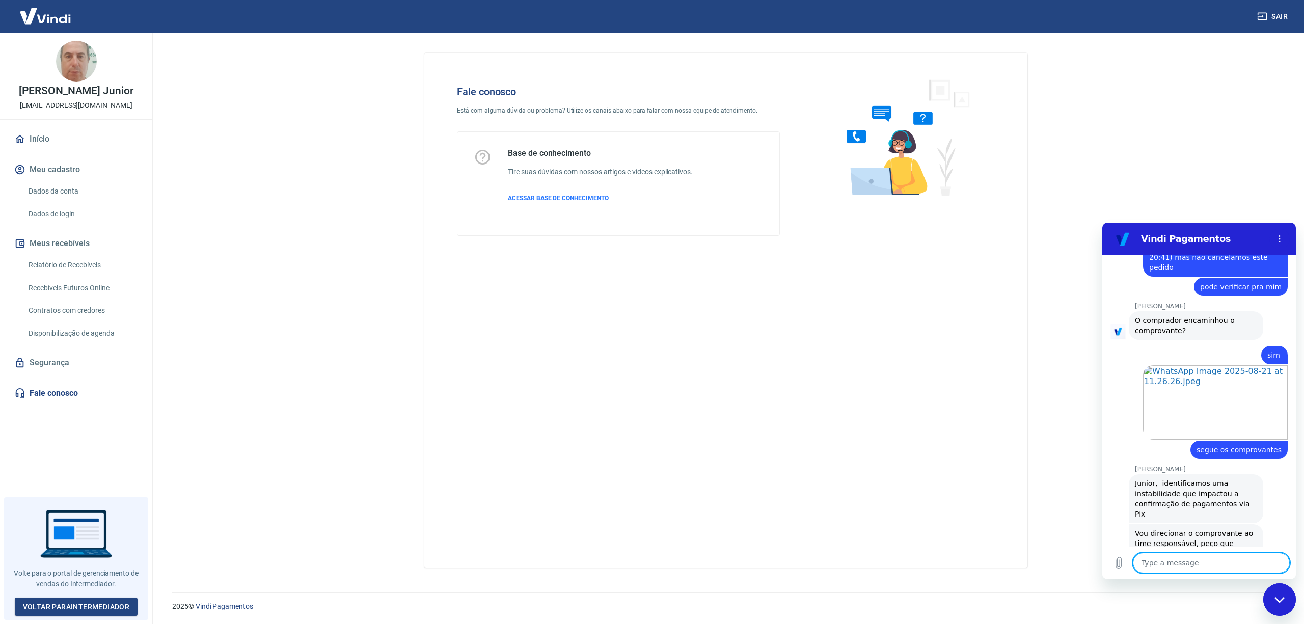
scroll to position [1693, 0]
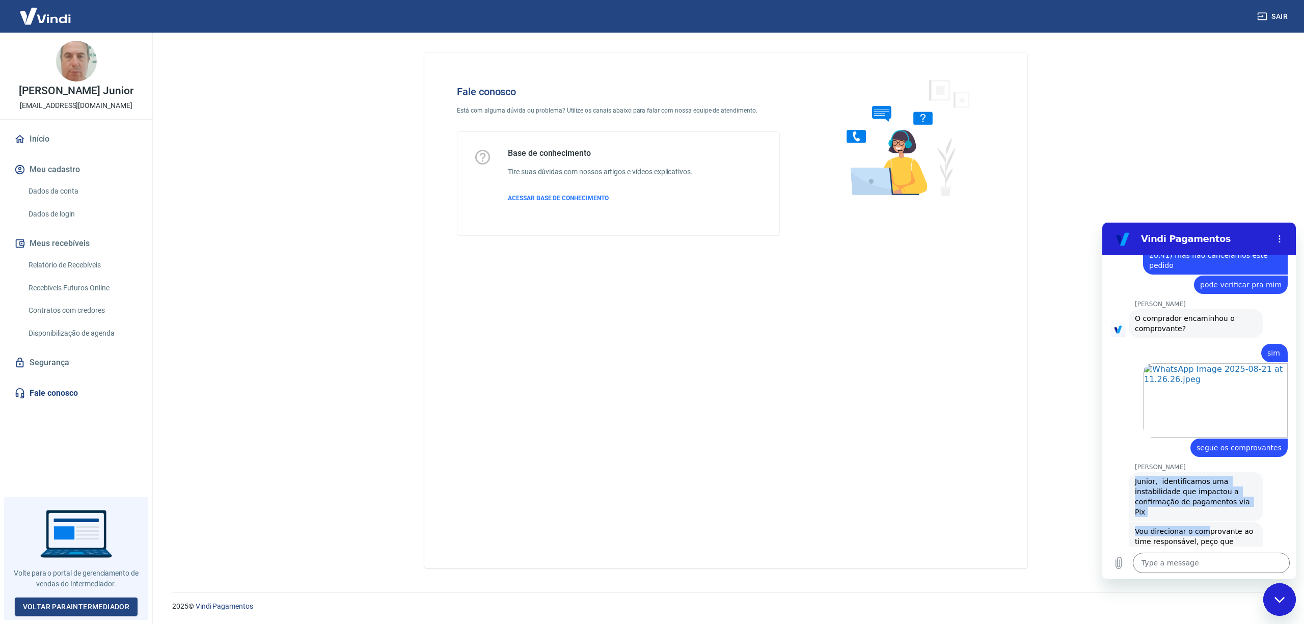
drag, startPoint x: 1130, startPoint y: 418, endPoint x: 1204, endPoint y: 467, distance: 88.1
click at [1204, 467] on div "12:06 PM says: Bom dia Sent · 12:06 PM says: Olá, Celso Delegá Junior. Informam…" at bounding box center [1198, 400] width 193 height 291
click at [1150, 477] on span "Junior, identificamos uma instabilidade que impactou a confirmação de pagamento…" at bounding box center [1193, 496] width 117 height 39
drag, startPoint x: 1135, startPoint y: 432, endPoint x: 1192, endPoint y: 506, distance: 93.6
click at [1192, 506] on div "12:06 PM says: Bom dia Sent · 12:06 PM says: Olá, Celso Delegá Junior. Informam…" at bounding box center [1198, 400] width 193 height 291
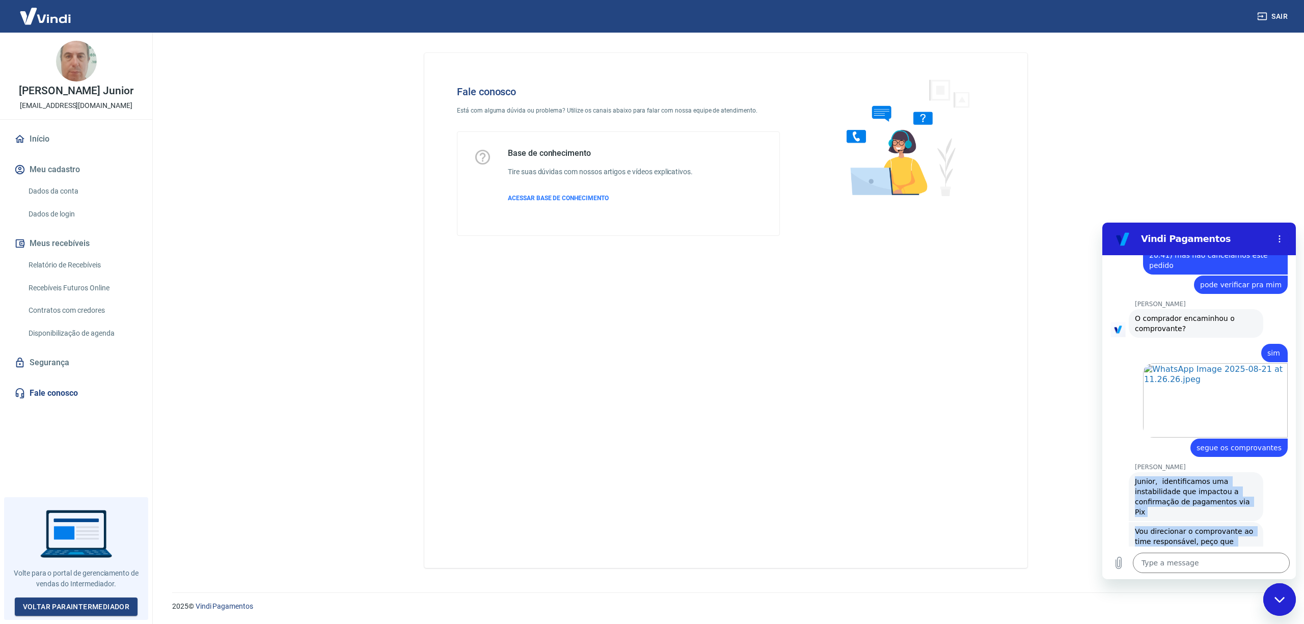
copy div "Junior, identificamos uma instabilidade que impactou a confirmação de pagamento…"
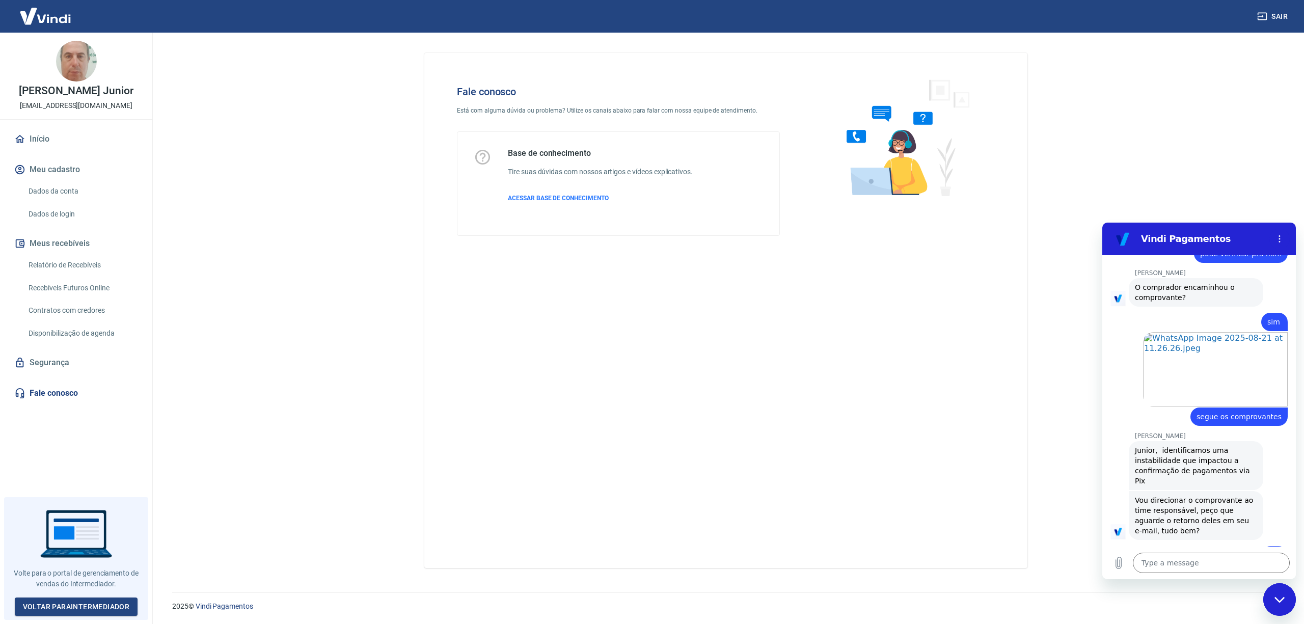
scroll to position [1726, 0]
